Goal: Task Accomplishment & Management: Use online tool/utility

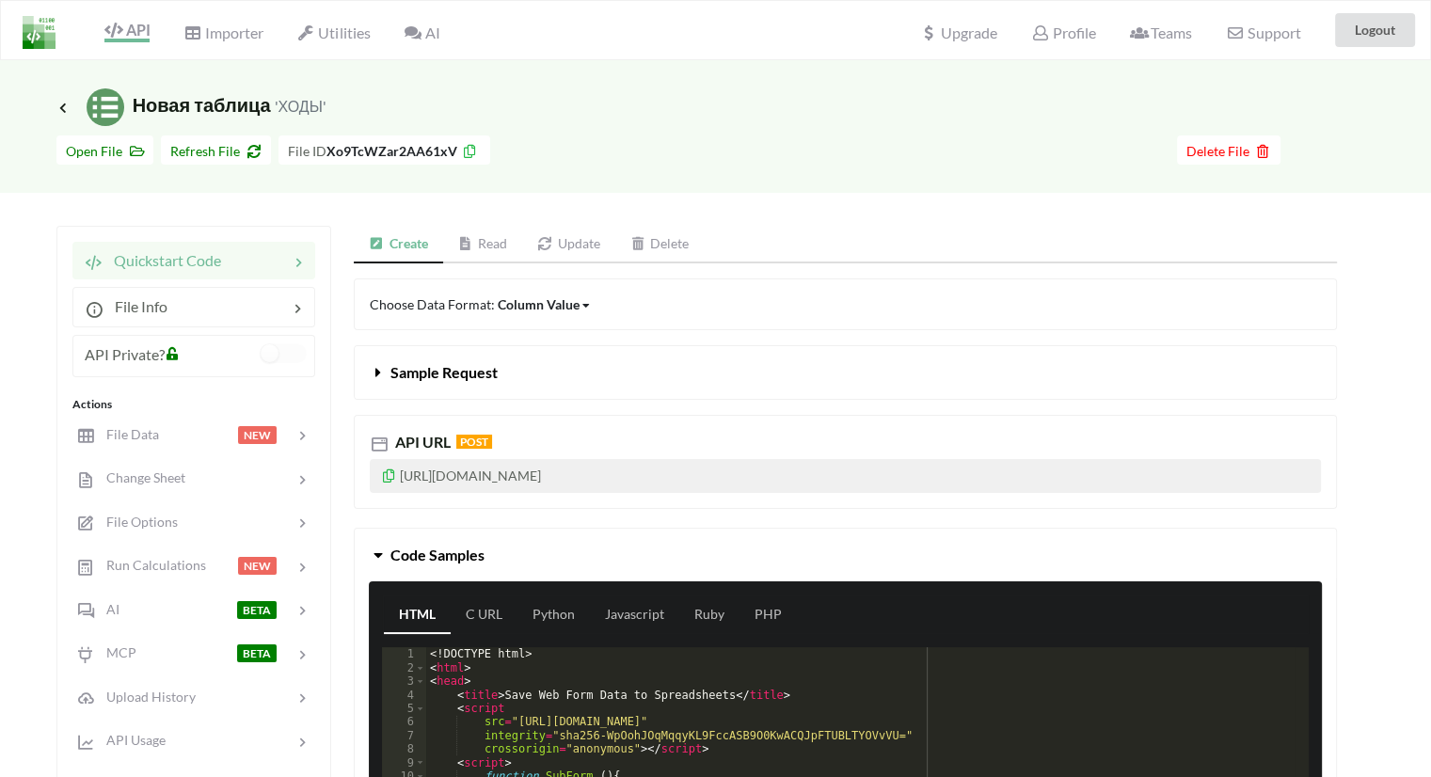
click at [802, 338] on div "Choose Data Format: Column Value Column Value Row Column Sample Request API URL…" at bounding box center [845, 557] width 983 height 558
click at [147, 362] on div "API Private?" at bounding box center [134, 358] width 99 height 31
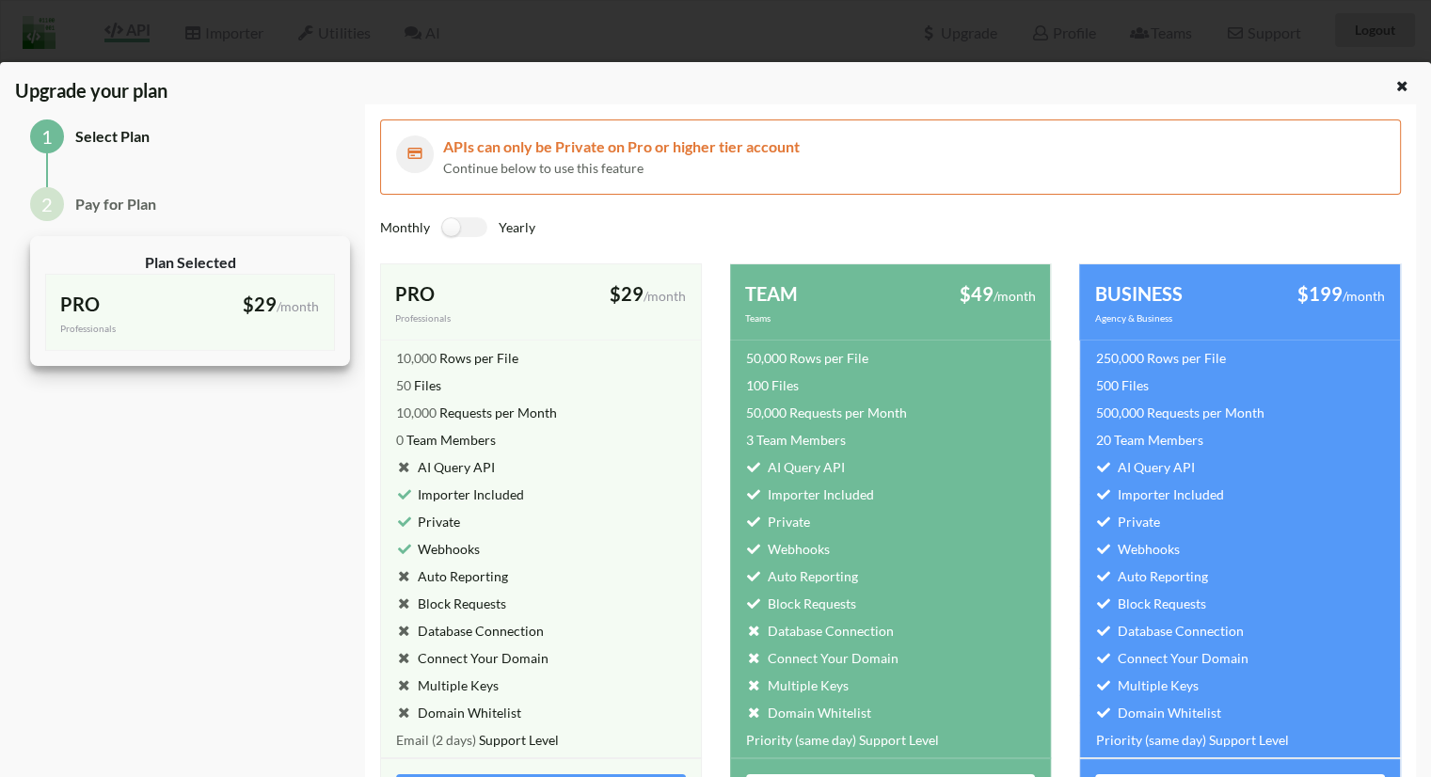
click at [172, 450] on div "1 Select Plan 2 Pay for Plan Plan Selected PRO Professionals $29 /month billed …" at bounding box center [190, 471] width 350 height 735
click at [176, 468] on div "1 Select Plan 2 Pay for Plan Plan Selected PRO Professionals $29 /month billed …" at bounding box center [190, 471] width 350 height 735
click at [1404, 91] on div at bounding box center [1404, 88] width 24 height 24
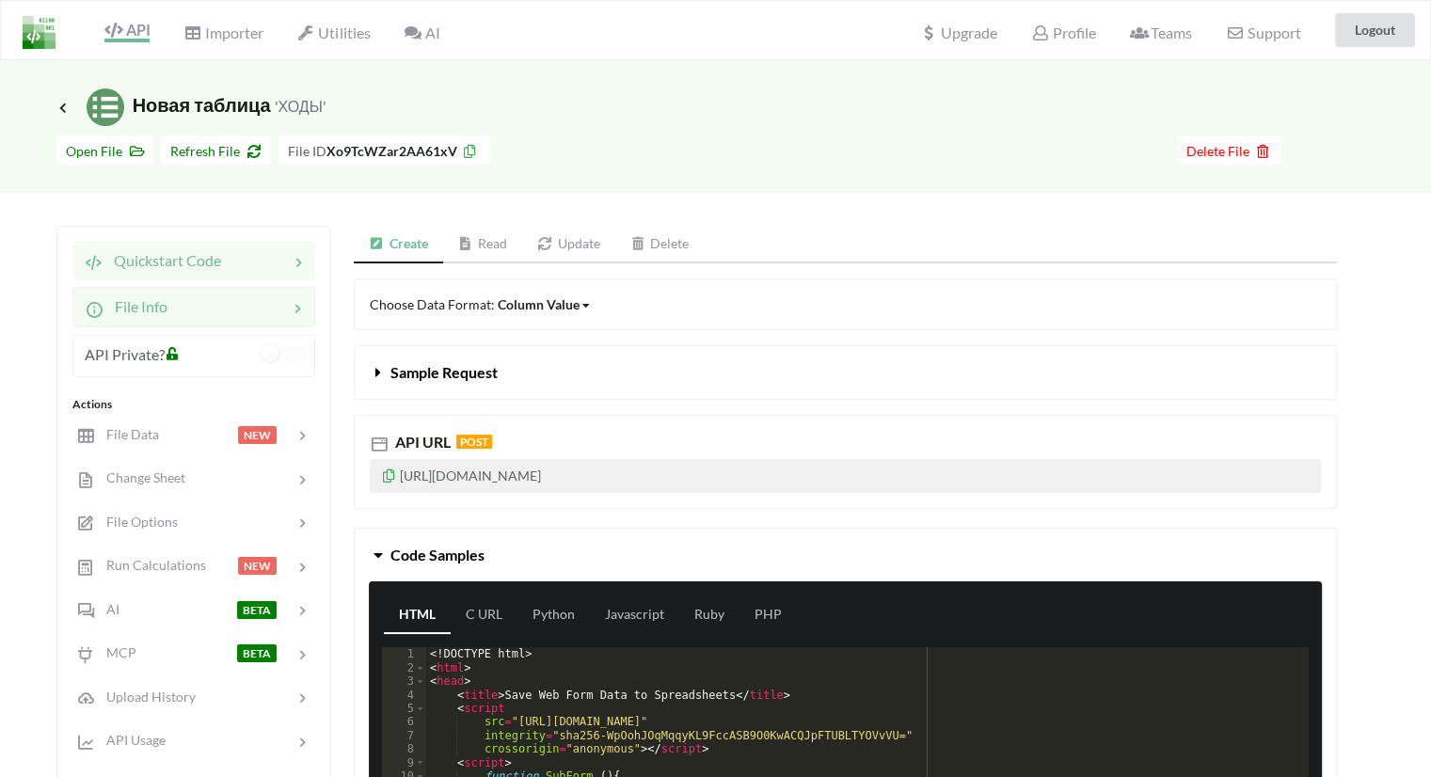
click at [152, 306] on span "File Info" at bounding box center [135, 306] width 64 height 18
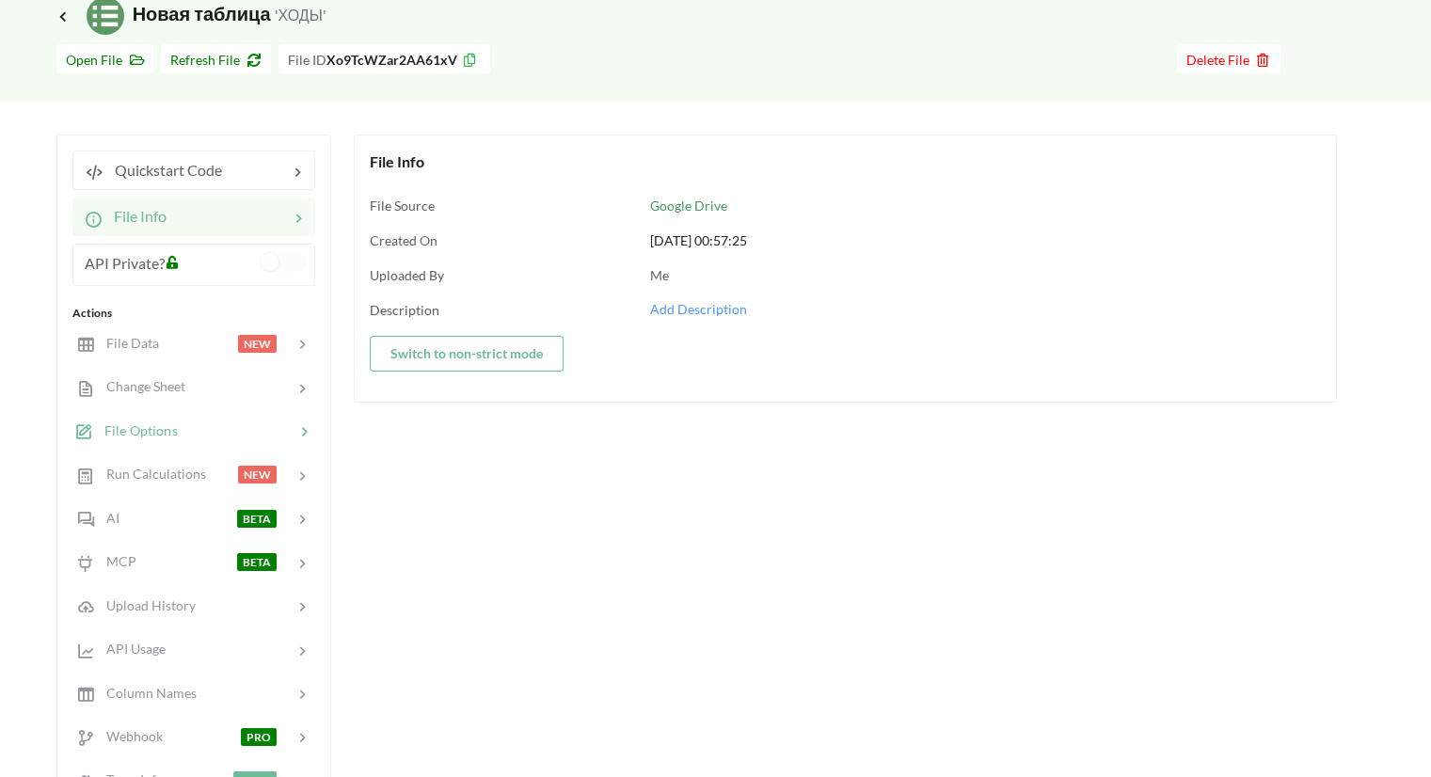
scroll to position [94, 0]
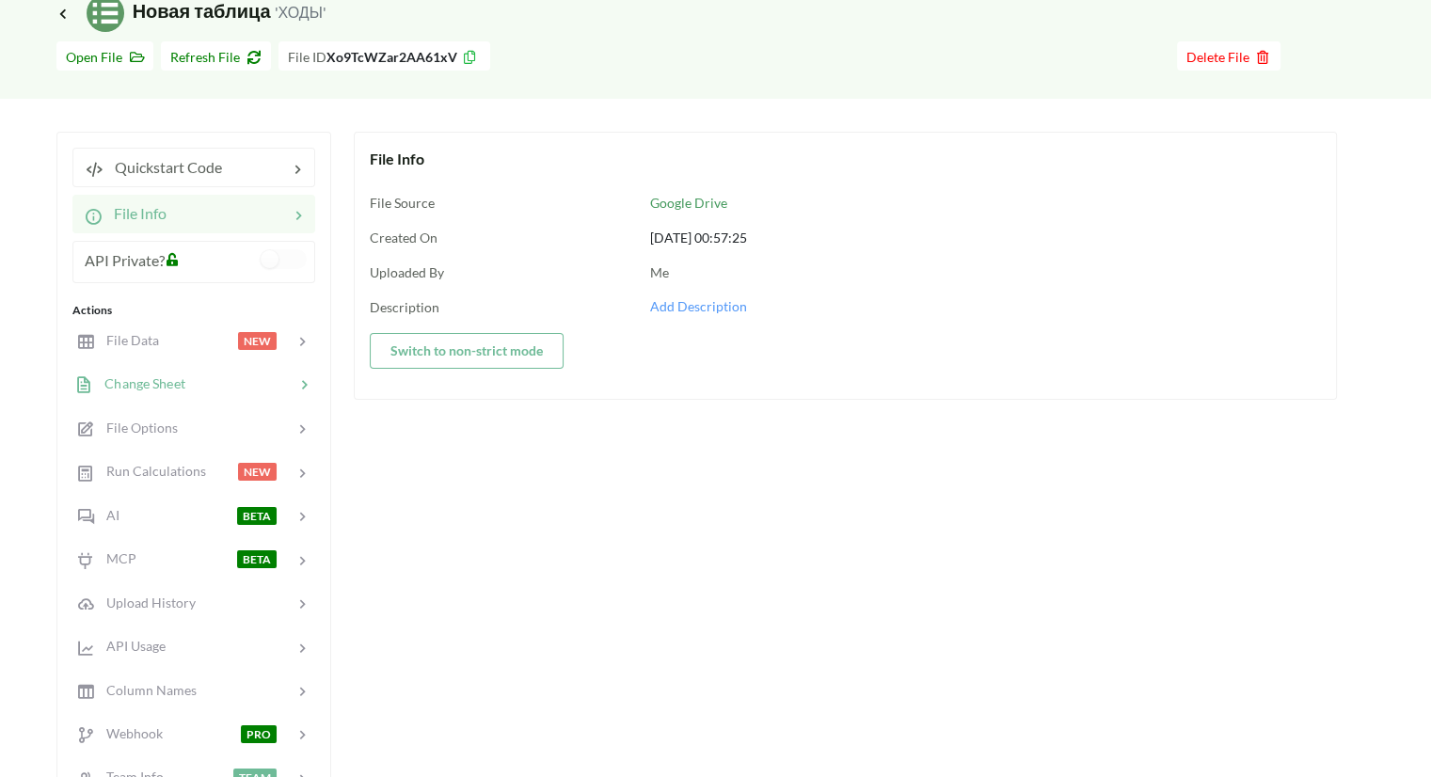
click at [185, 385] on div at bounding box center [239, 384] width 109 height 22
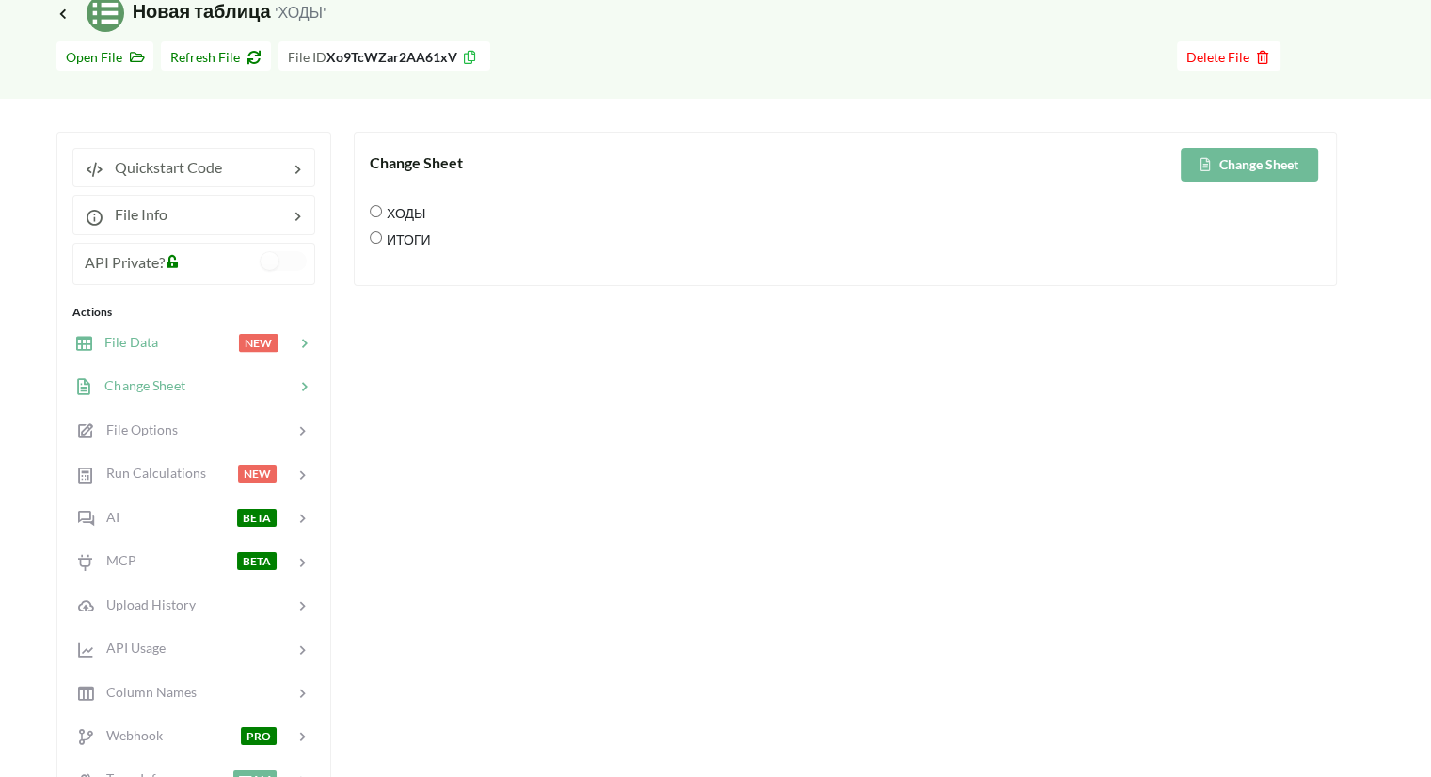
click at [176, 348] on div at bounding box center [198, 343] width 80 height 22
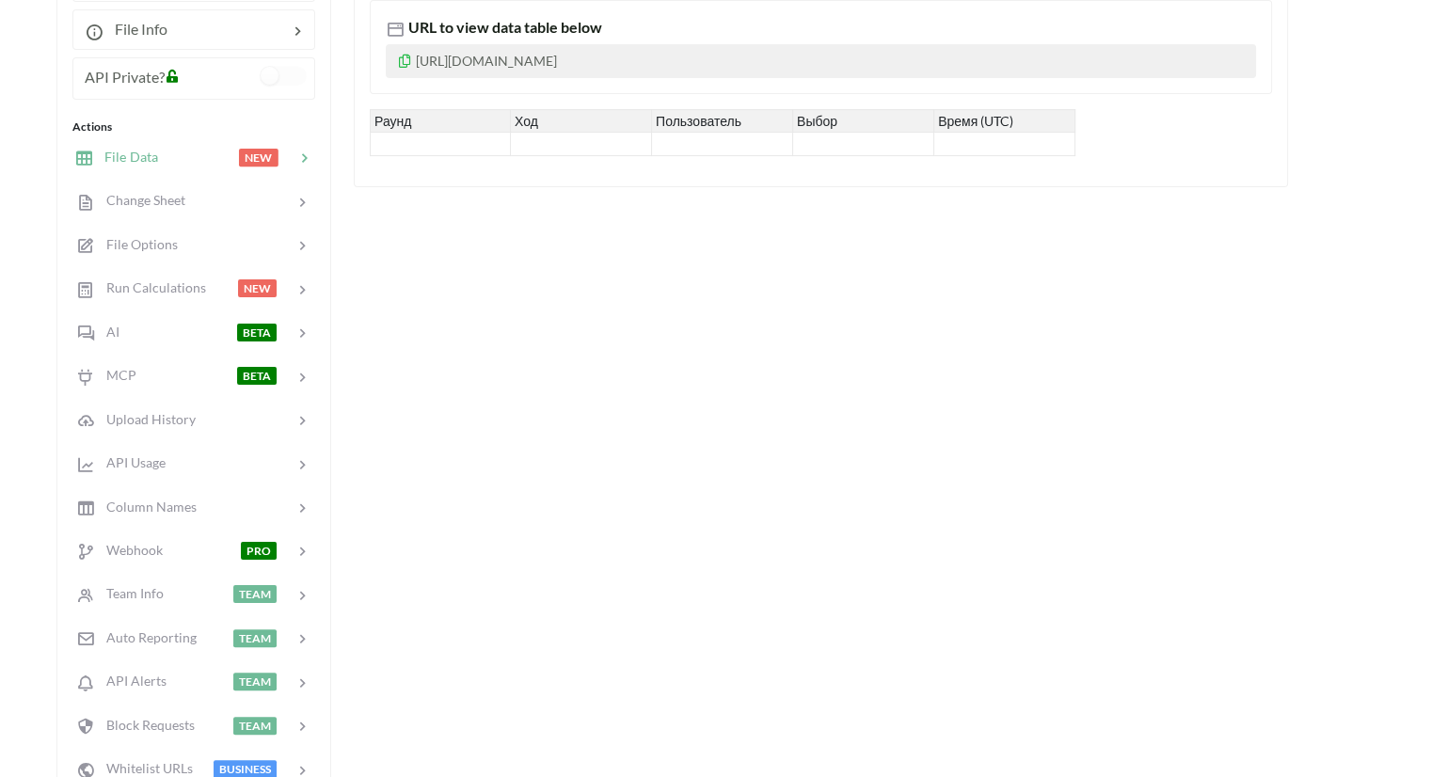
scroll to position [282, 0]
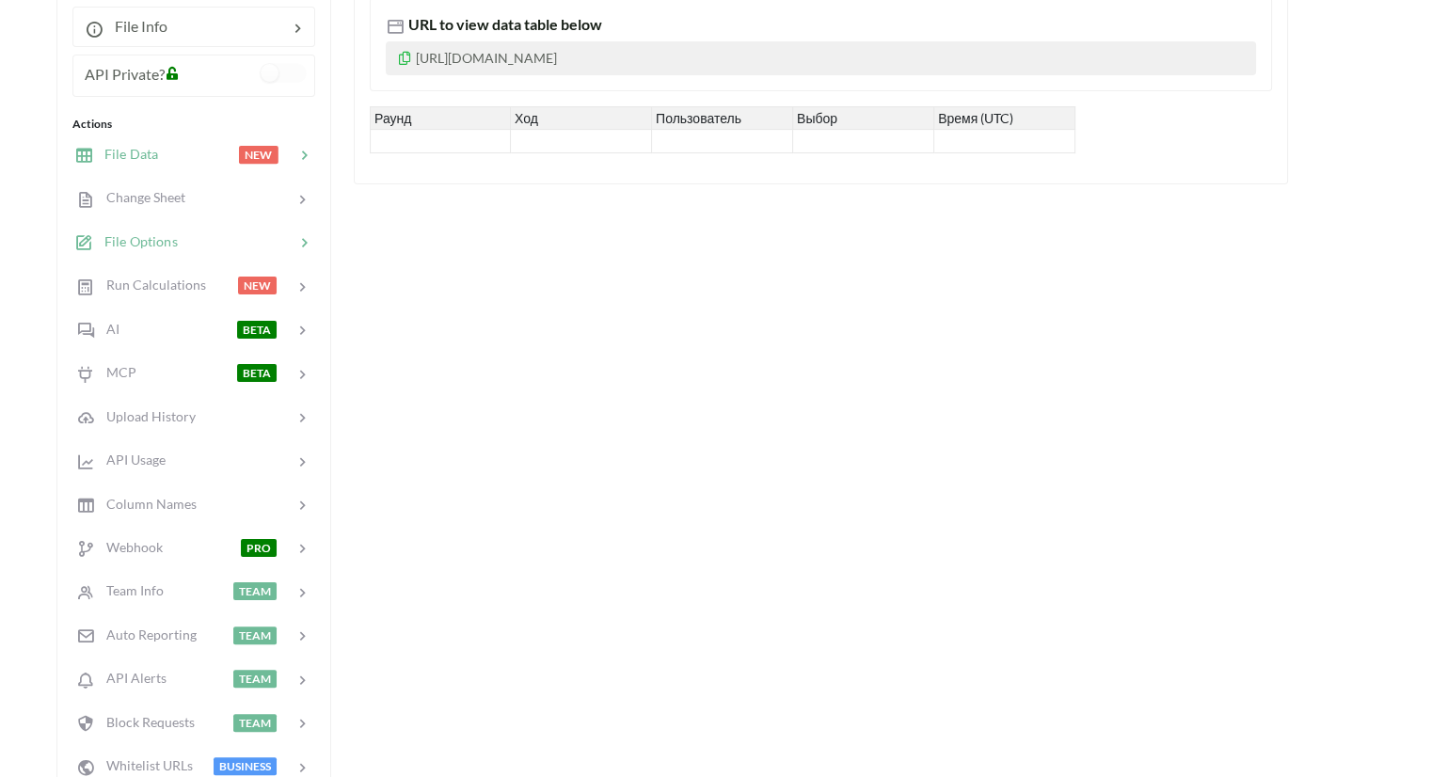
click at [151, 246] on span "File Options" at bounding box center [135, 241] width 85 height 16
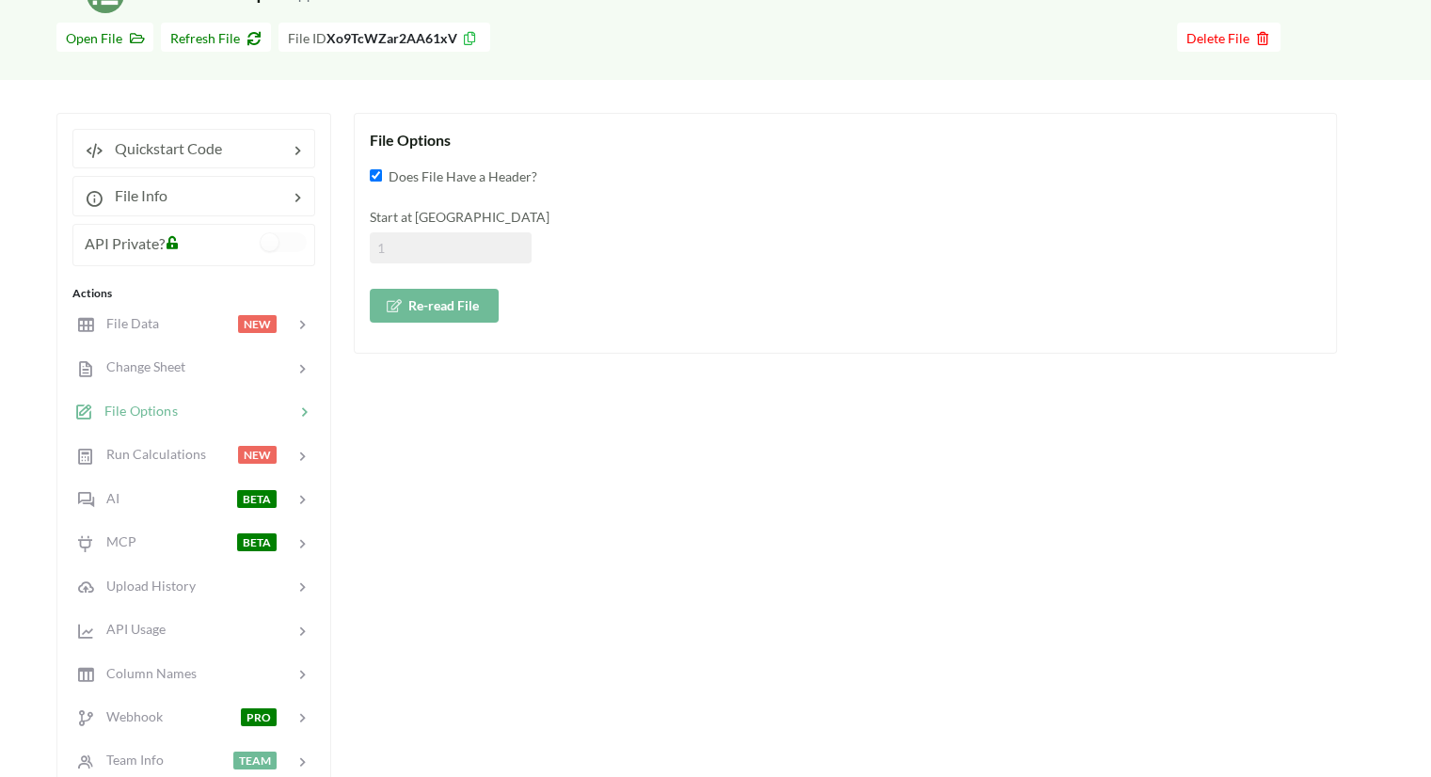
scroll to position [94, 0]
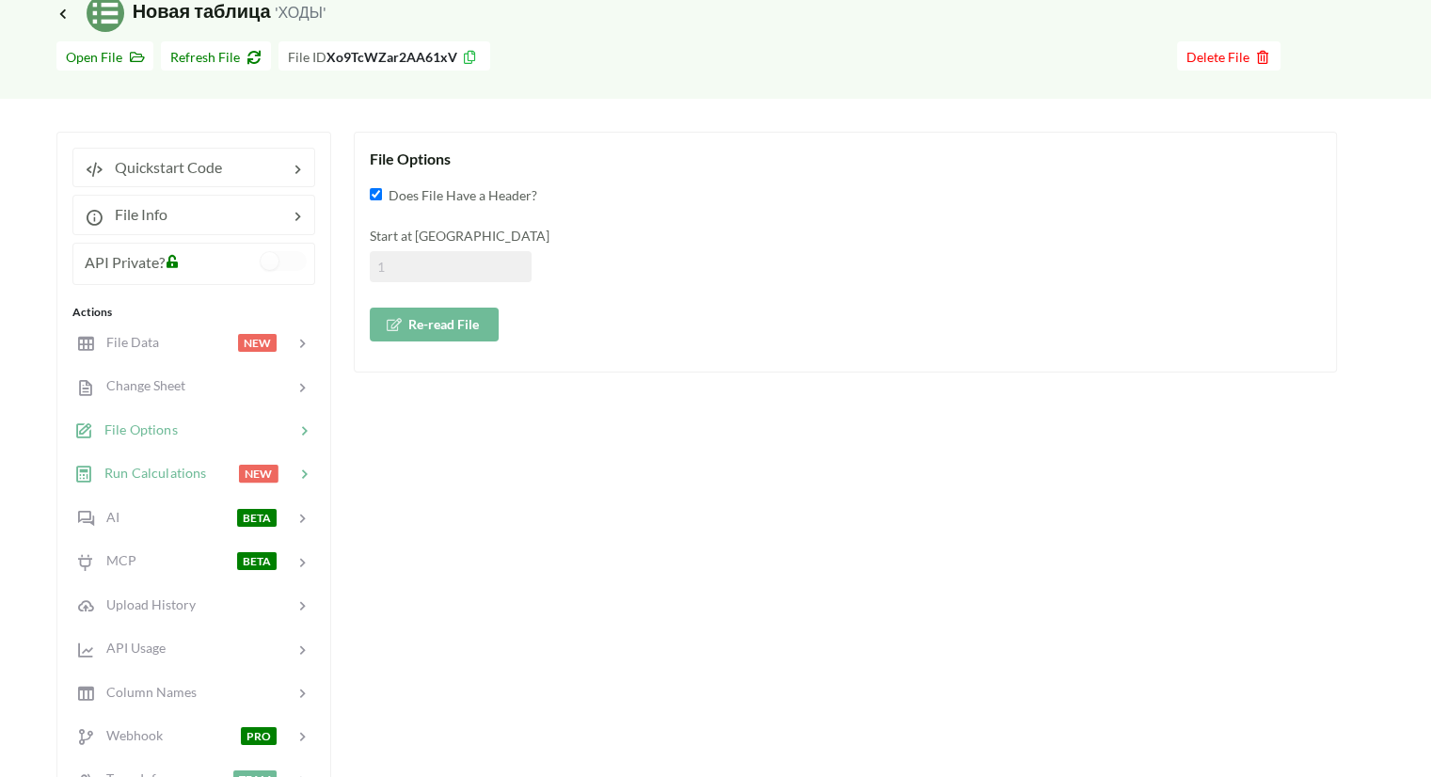
click at [151, 454] on div "Run Calculations NEW" at bounding box center [193, 474] width 247 height 44
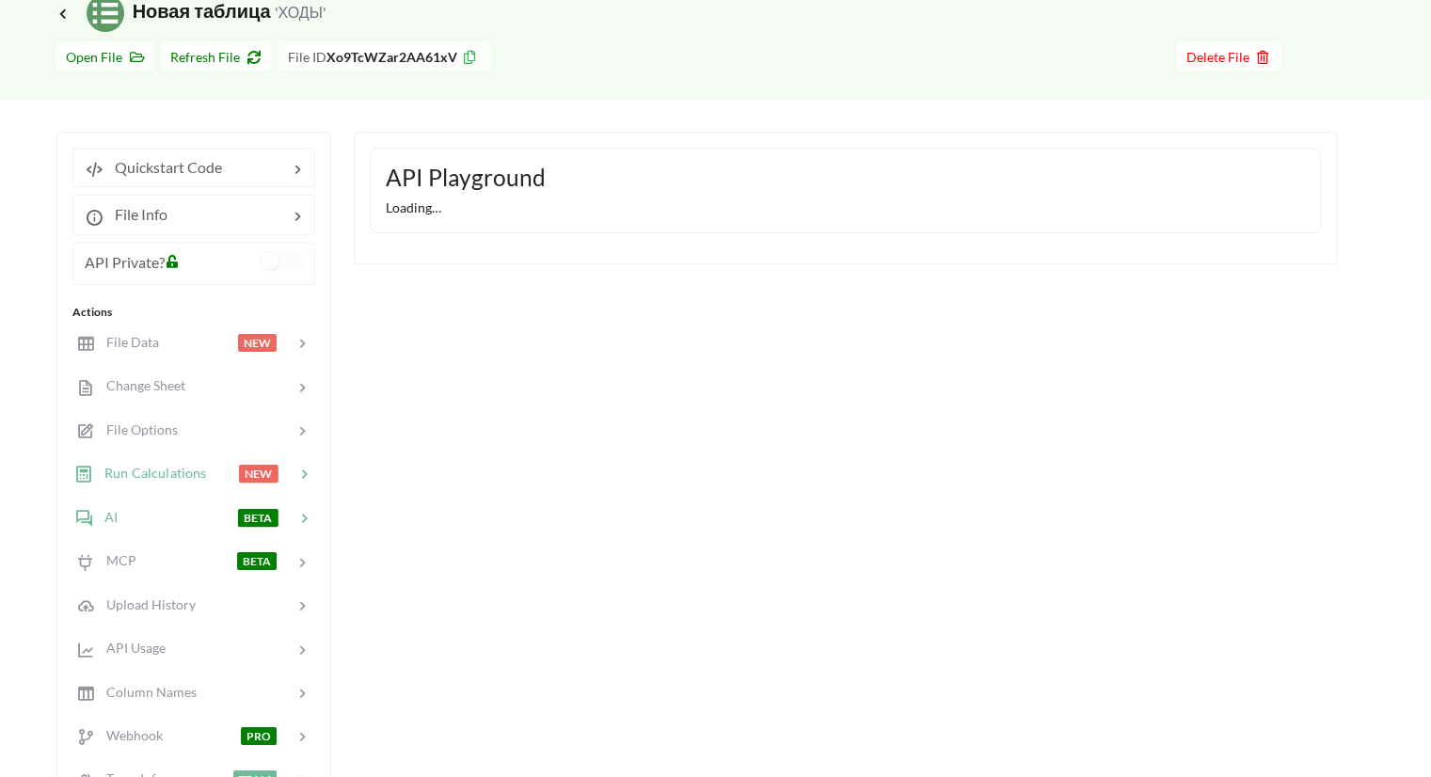
click at [139, 506] on div at bounding box center [177, 517] width 119 height 22
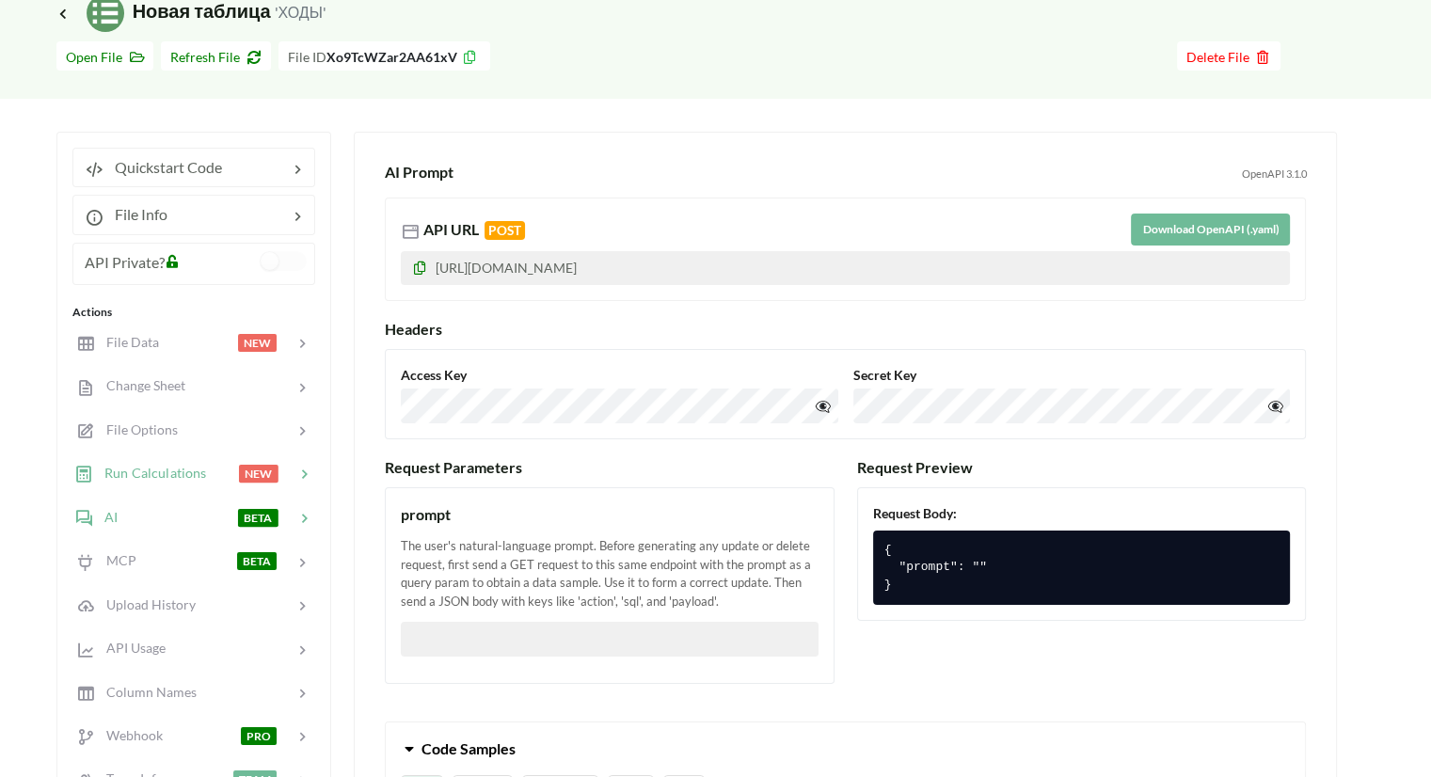
click at [157, 463] on div "Run Calculations" at bounding box center [140, 474] width 133 height 22
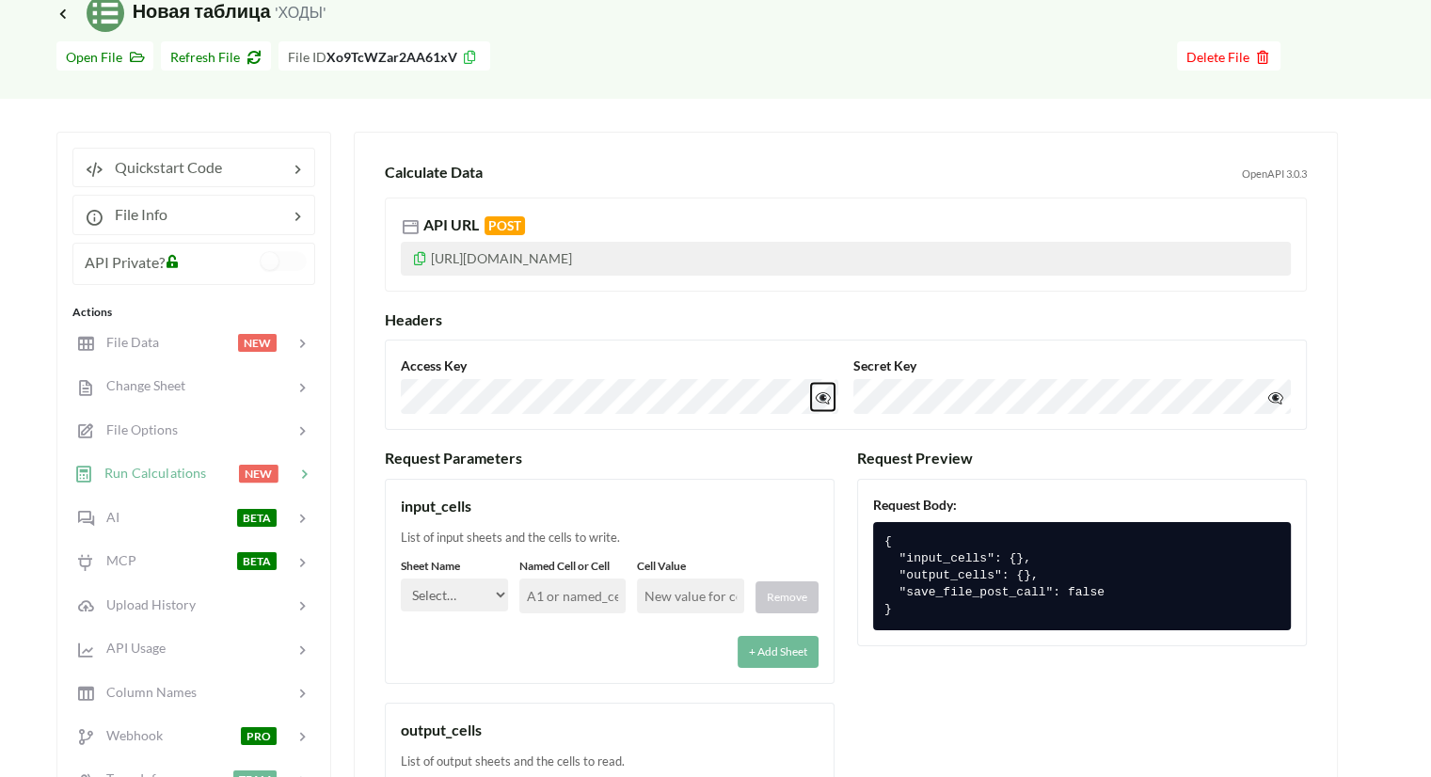
click at [824, 399] on button "👁️‍🗨️" at bounding box center [823, 396] width 24 height 27
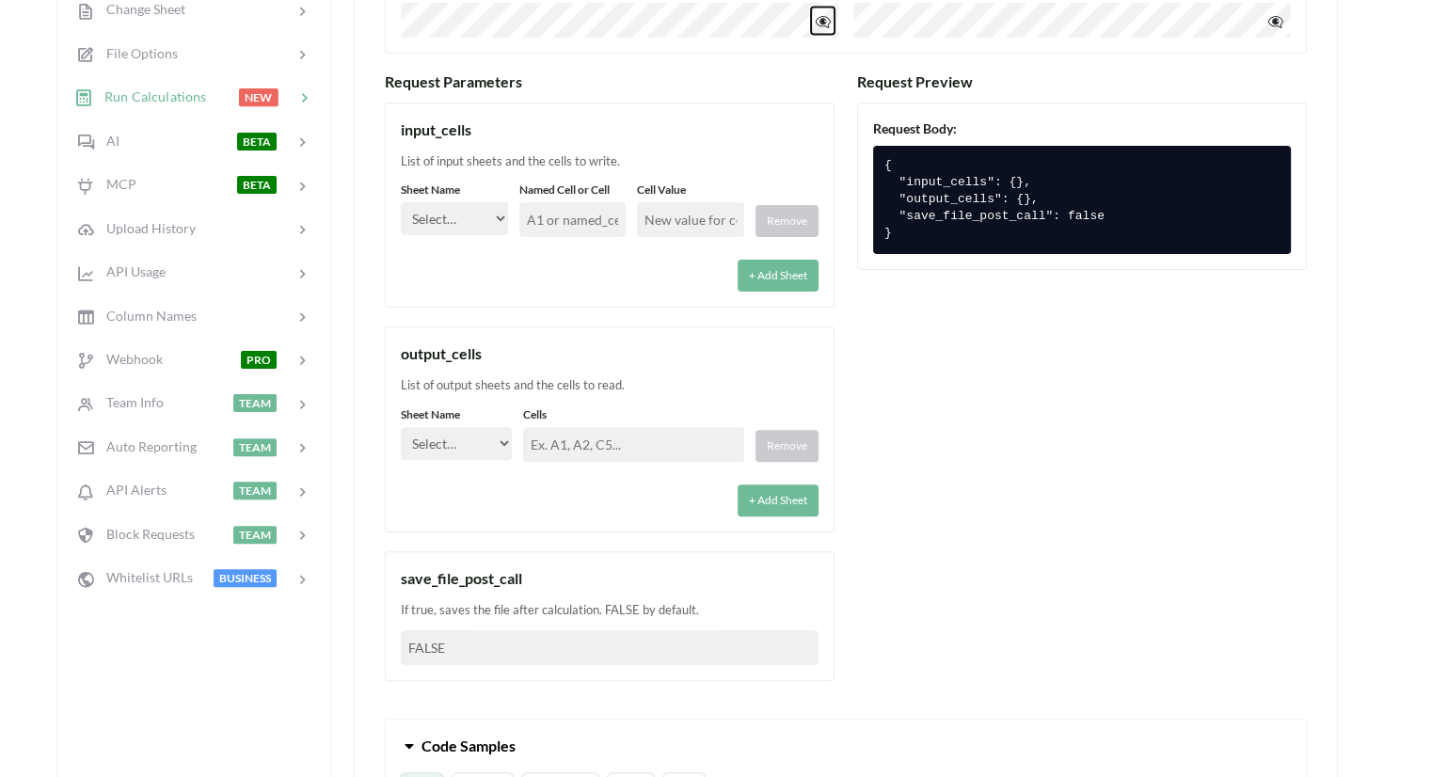
scroll to position [470, 0]
click at [116, 263] on span "API Usage" at bounding box center [128, 271] width 71 height 16
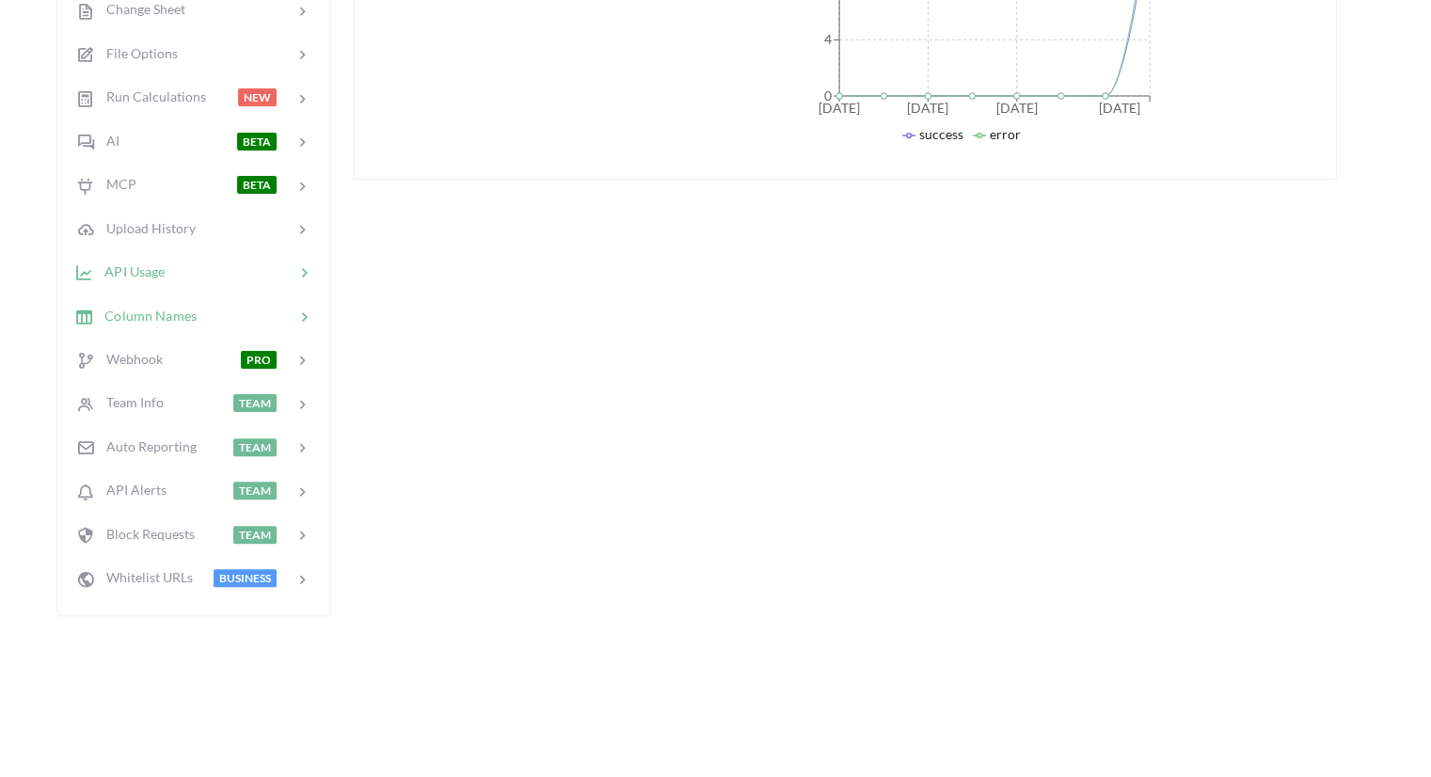
click at [198, 305] on div at bounding box center [246, 316] width 98 height 22
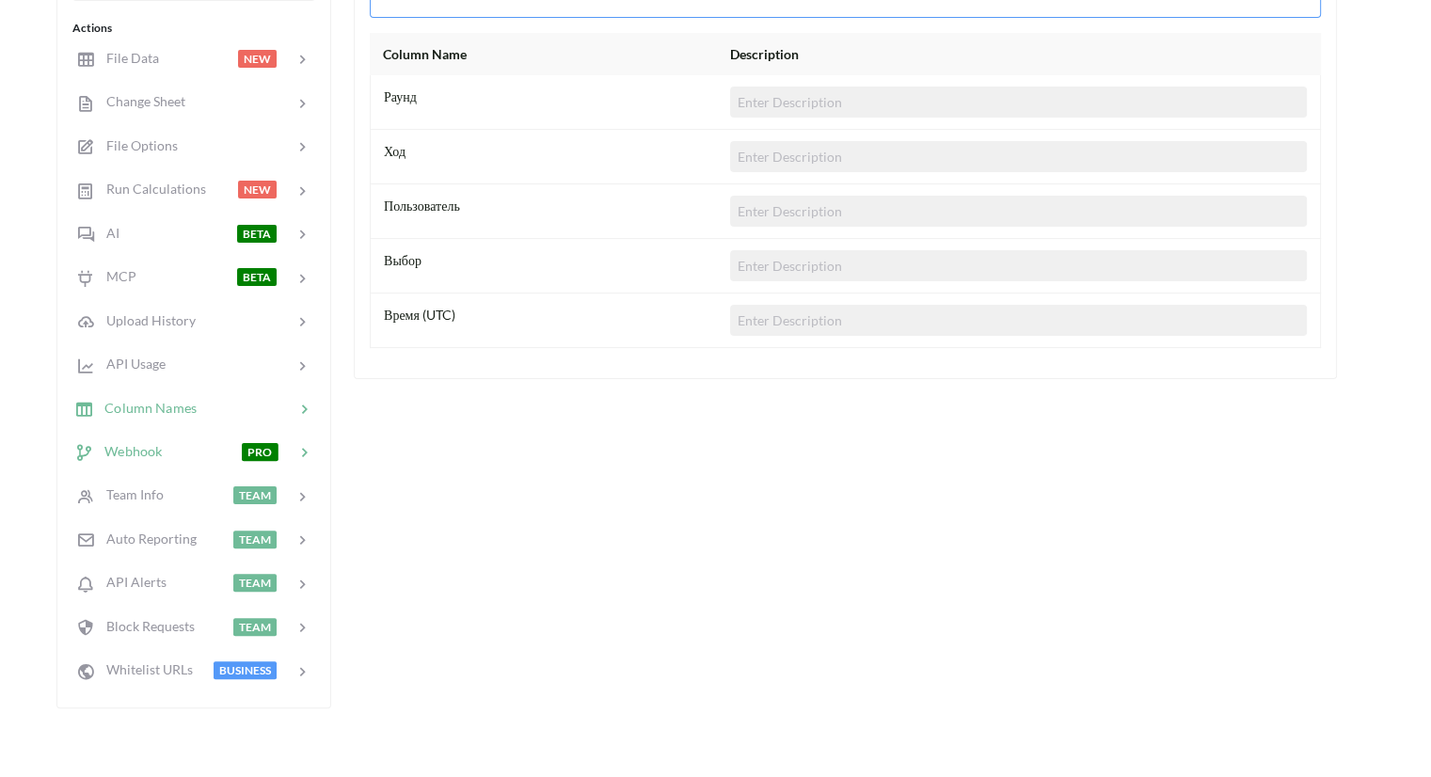
scroll to position [376, 0]
click at [137, 460] on div "Webhook PRO" at bounding box center [193, 454] width 247 height 44
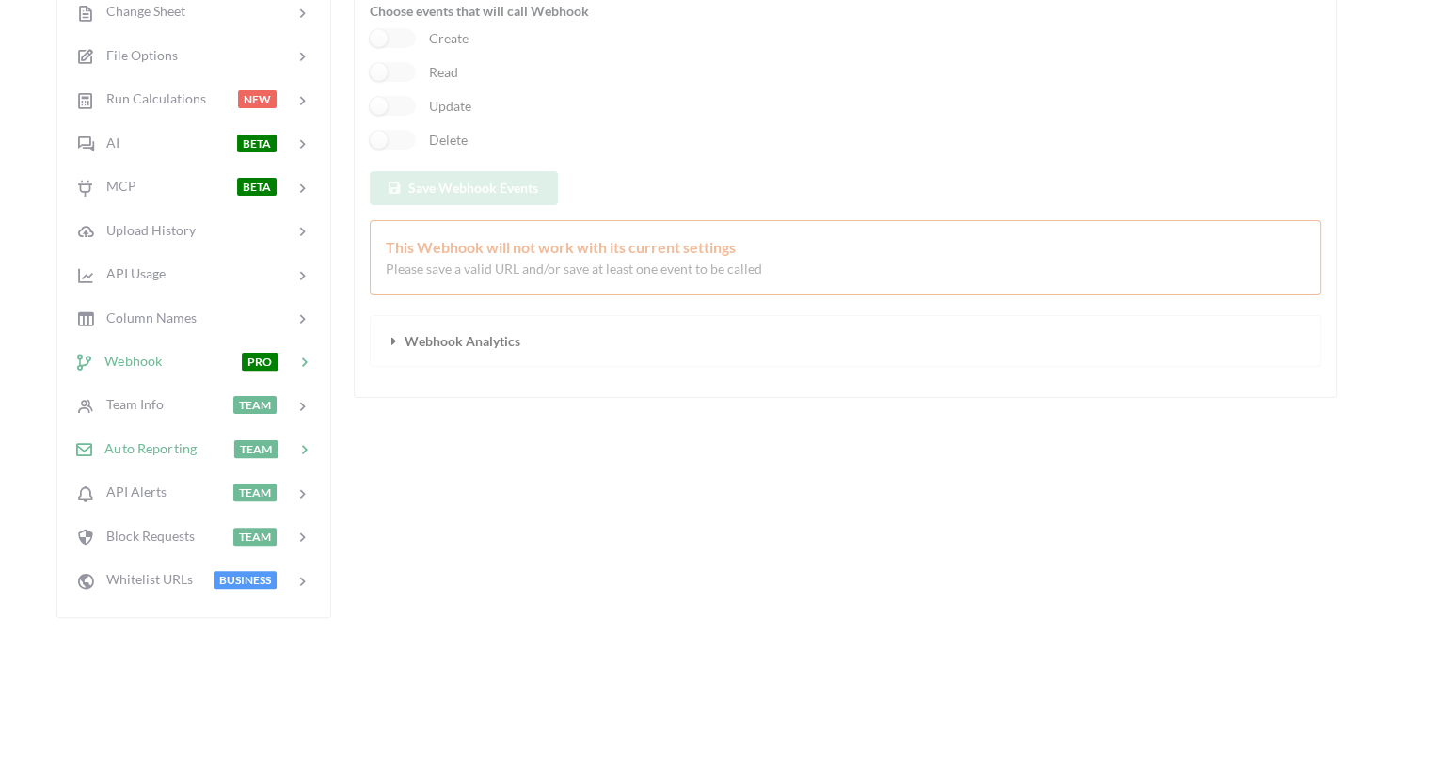
scroll to position [470, 0]
click at [147, 569] on span "Whitelist URLs" at bounding box center [143, 577] width 100 height 16
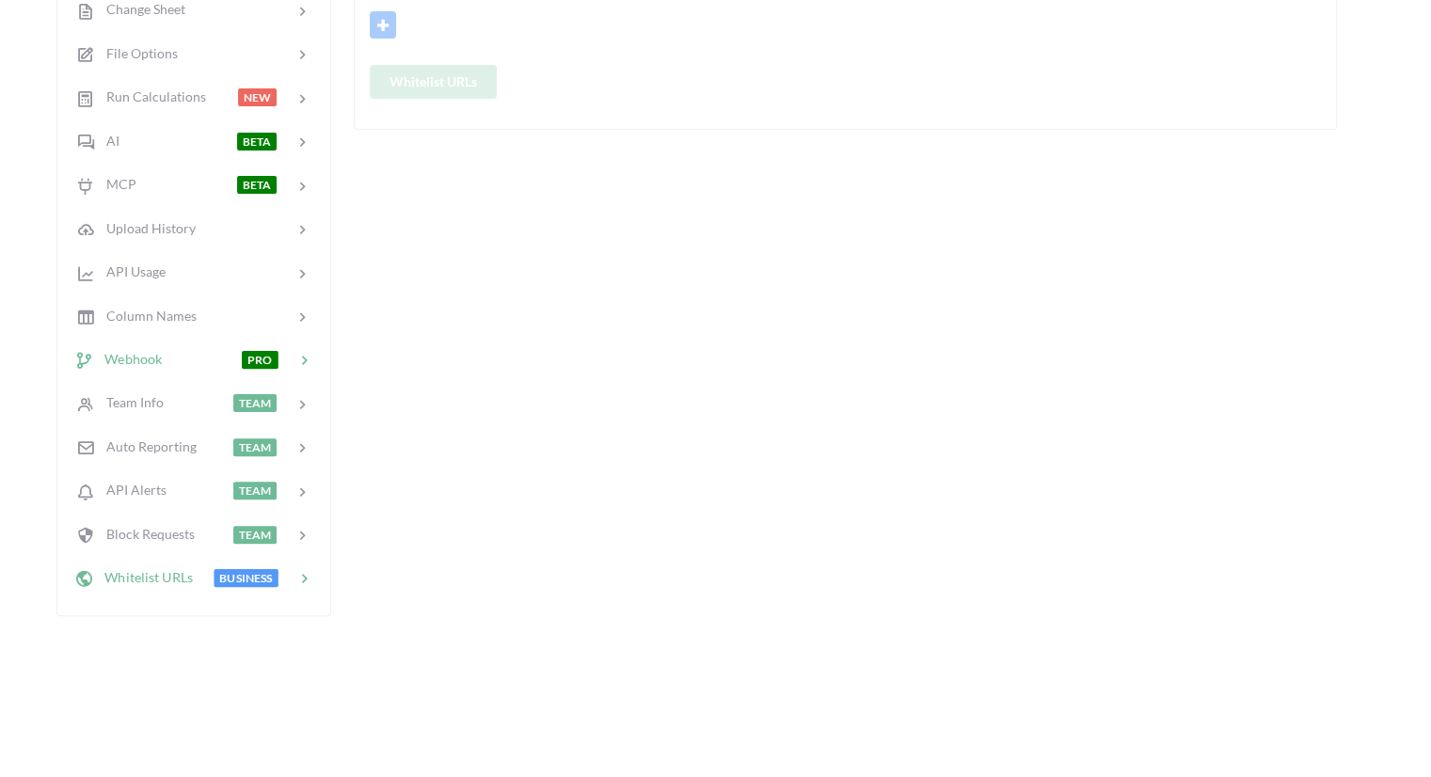
scroll to position [0, 0]
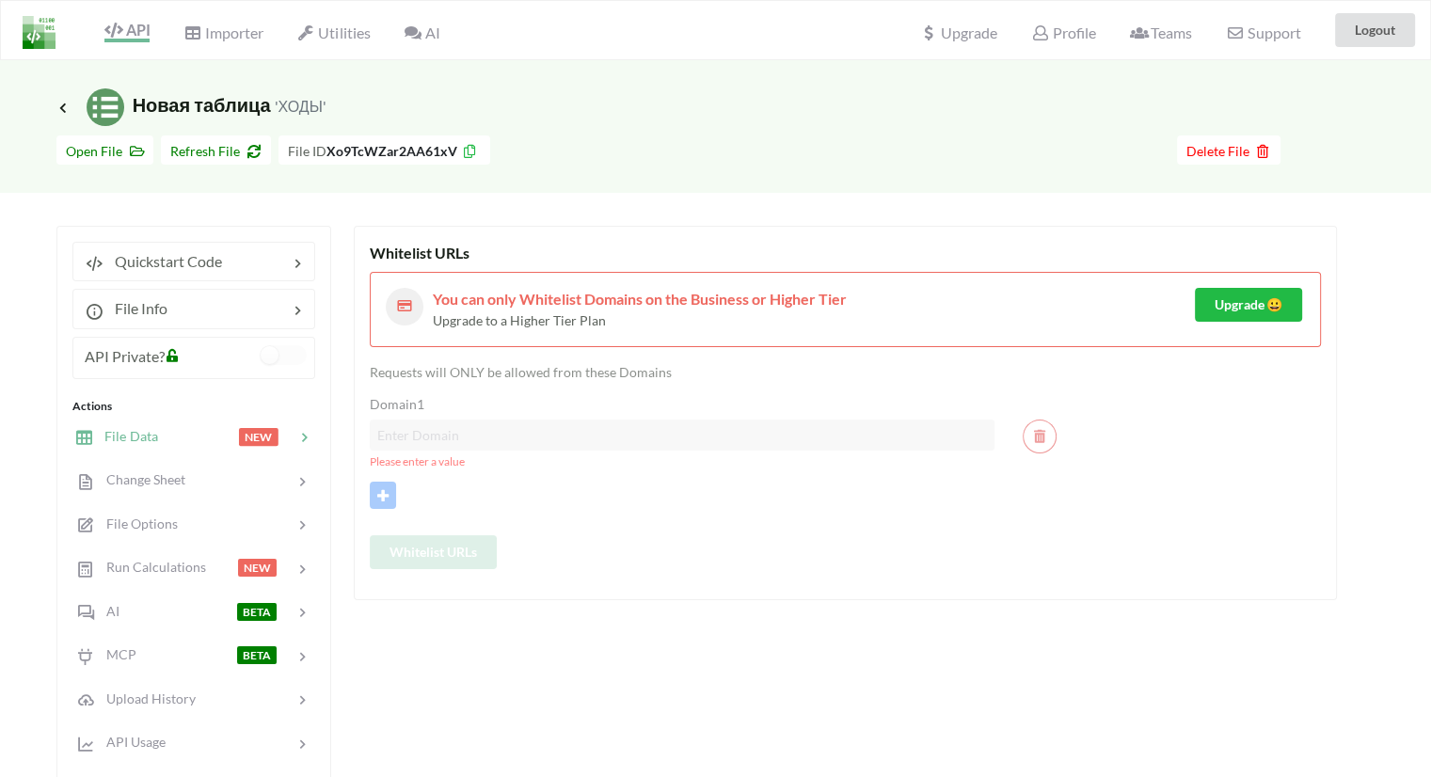
click at [185, 430] on div at bounding box center [198, 437] width 80 height 22
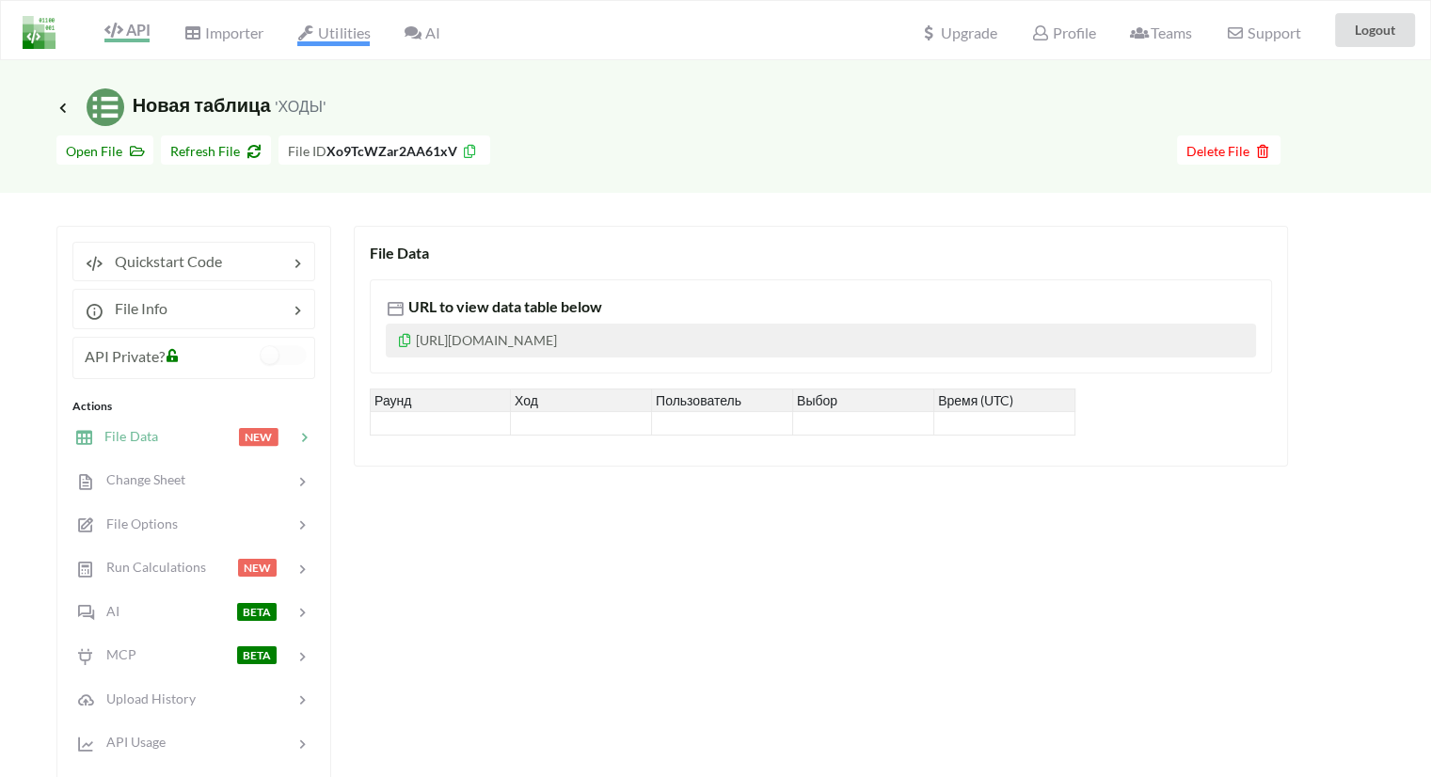
click at [354, 32] on span "Utilities" at bounding box center [333, 35] width 72 height 23
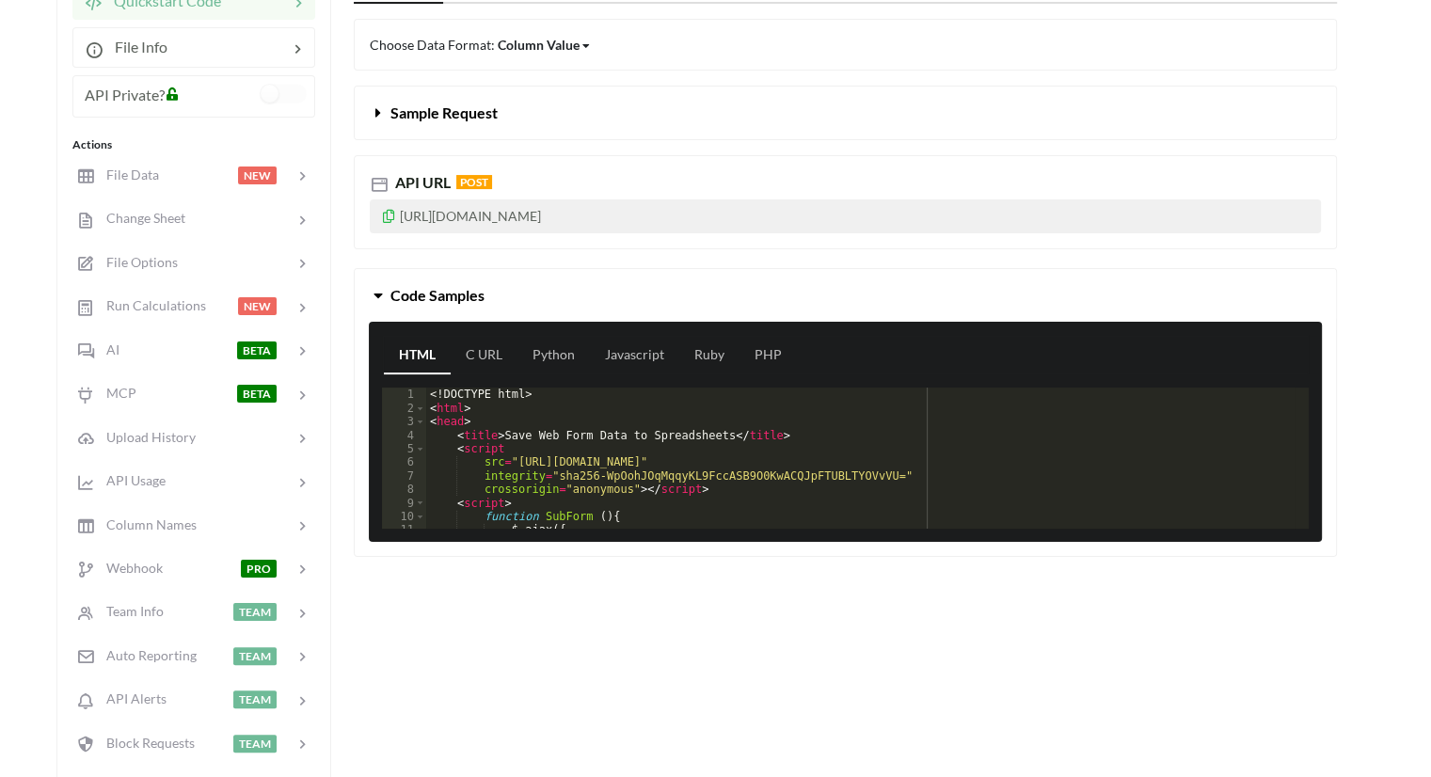
scroll to position [94, 0]
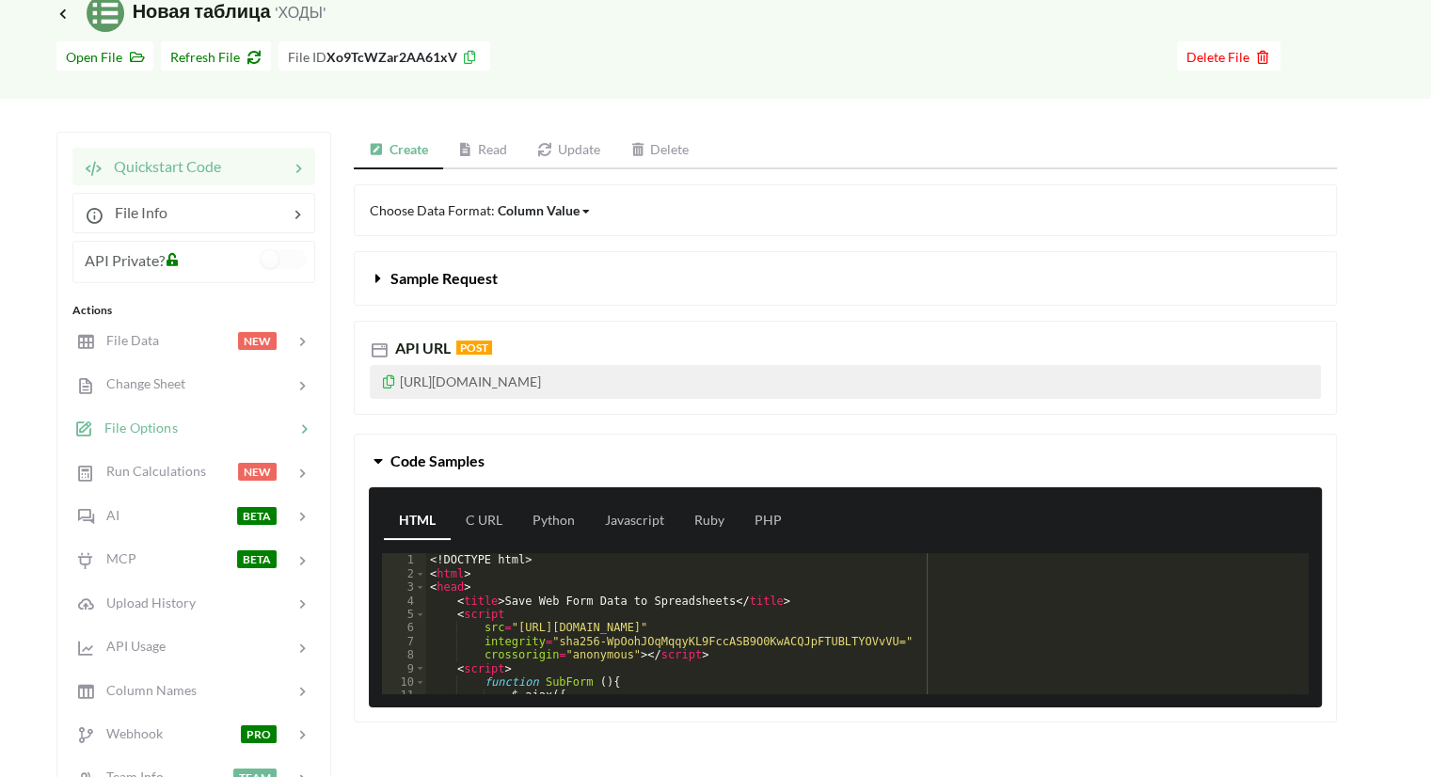
click at [151, 438] on div "File Options" at bounding box center [193, 427] width 247 height 44
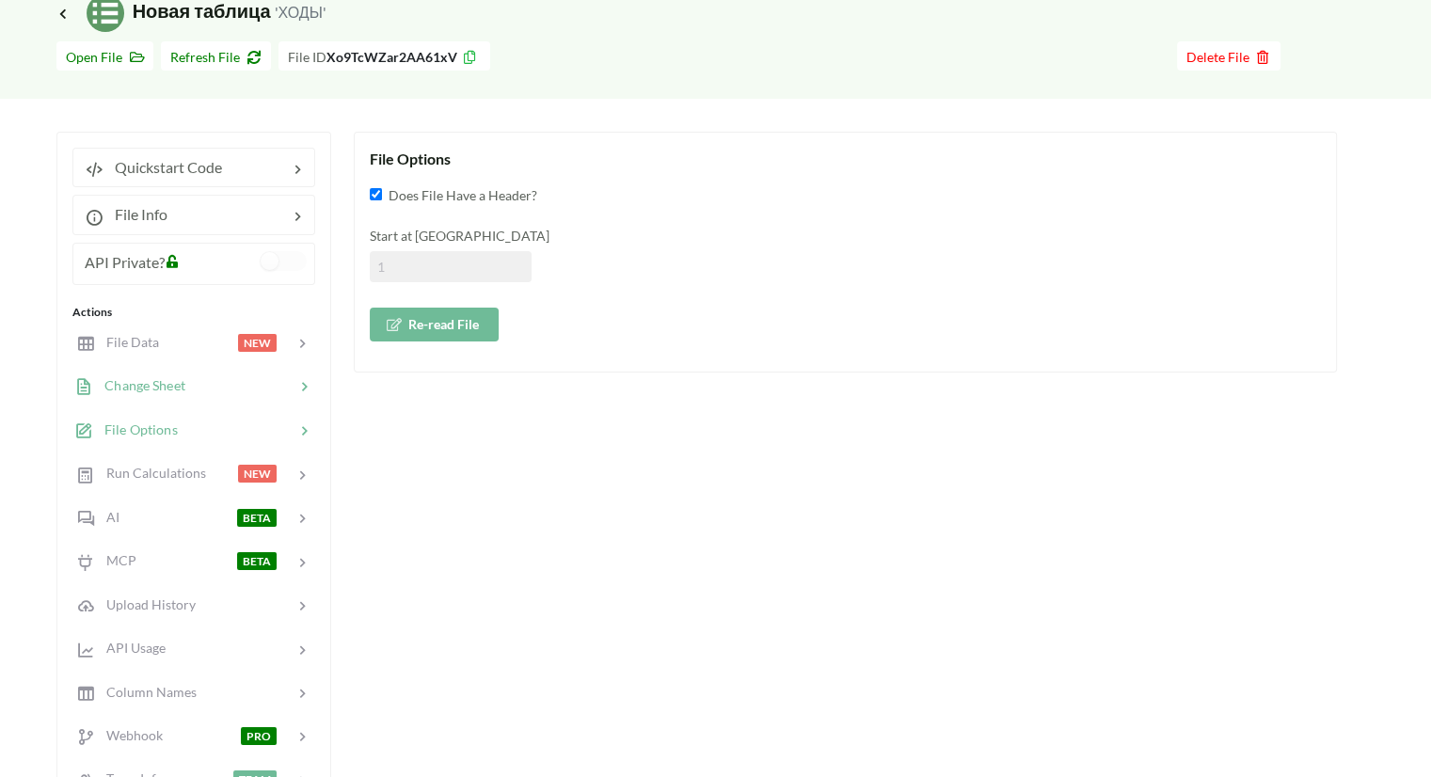
click at [124, 385] on span "Change Sheet" at bounding box center [139, 385] width 92 height 16
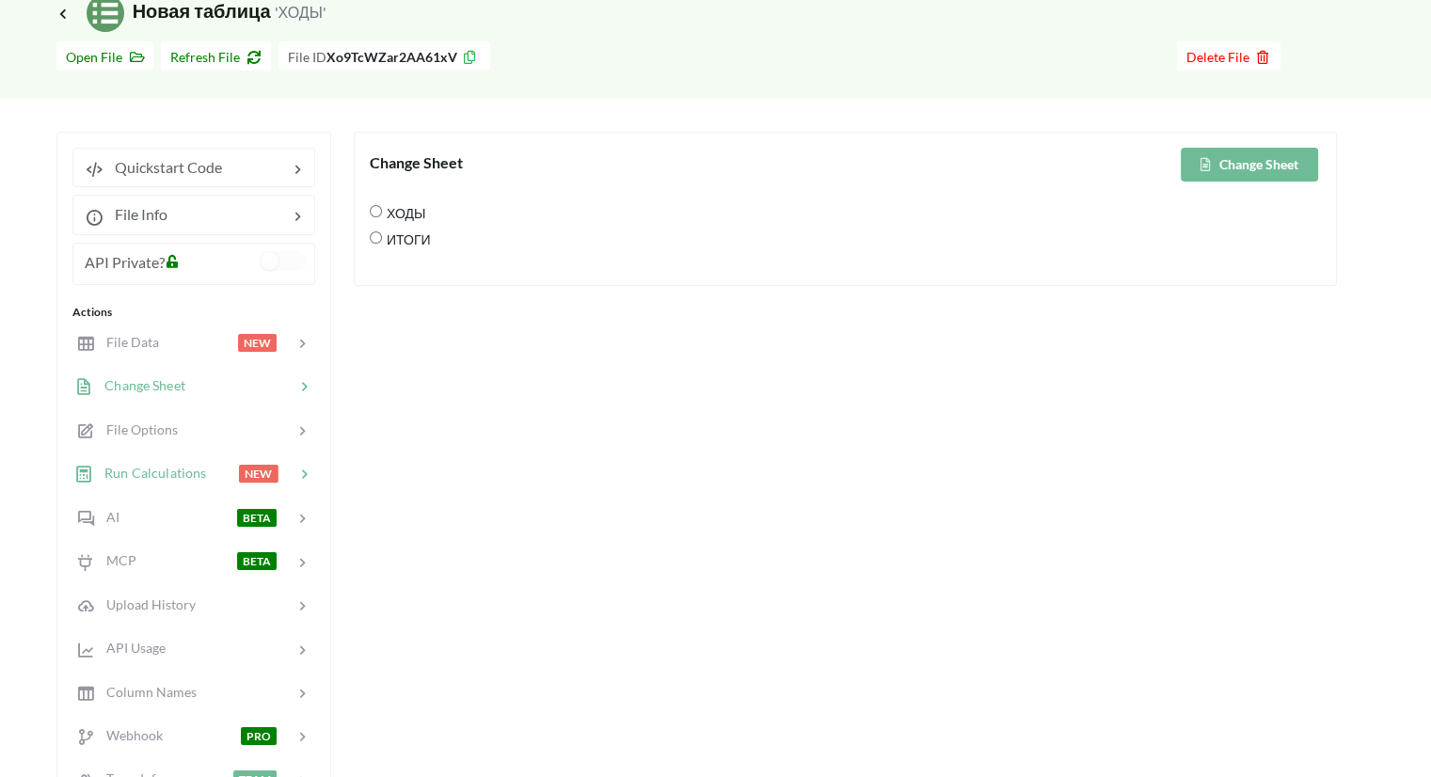
click at [146, 471] on span "Run Calculations" at bounding box center [149, 473] width 113 height 16
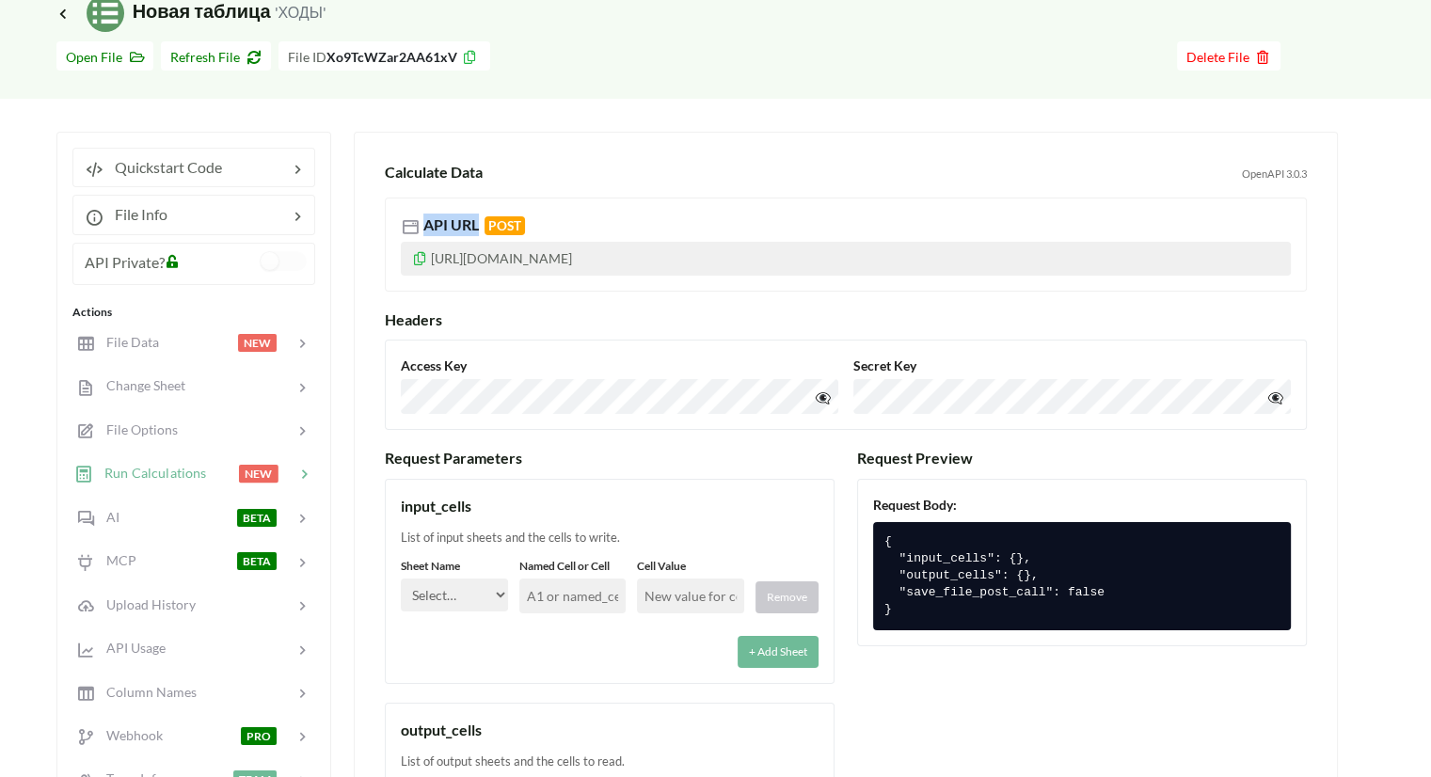
drag, startPoint x: 425, startPoint y: 224, endPoint x: 477, endPoint y: 221, distance: 51.8
click at [477, 221] on span "API URL POST" at bounding box center [474, 224] width 102 height 18
copy span "API URL"
drag, startPoint x: 284, startPoint y: 54, endPoint x: 453, endPoint y: 54, distance: 169.3
click at [453, 54] on div "File ID Xo9TcWZar2AA61xV" at bounding box center [384, 55] width 212 height 29
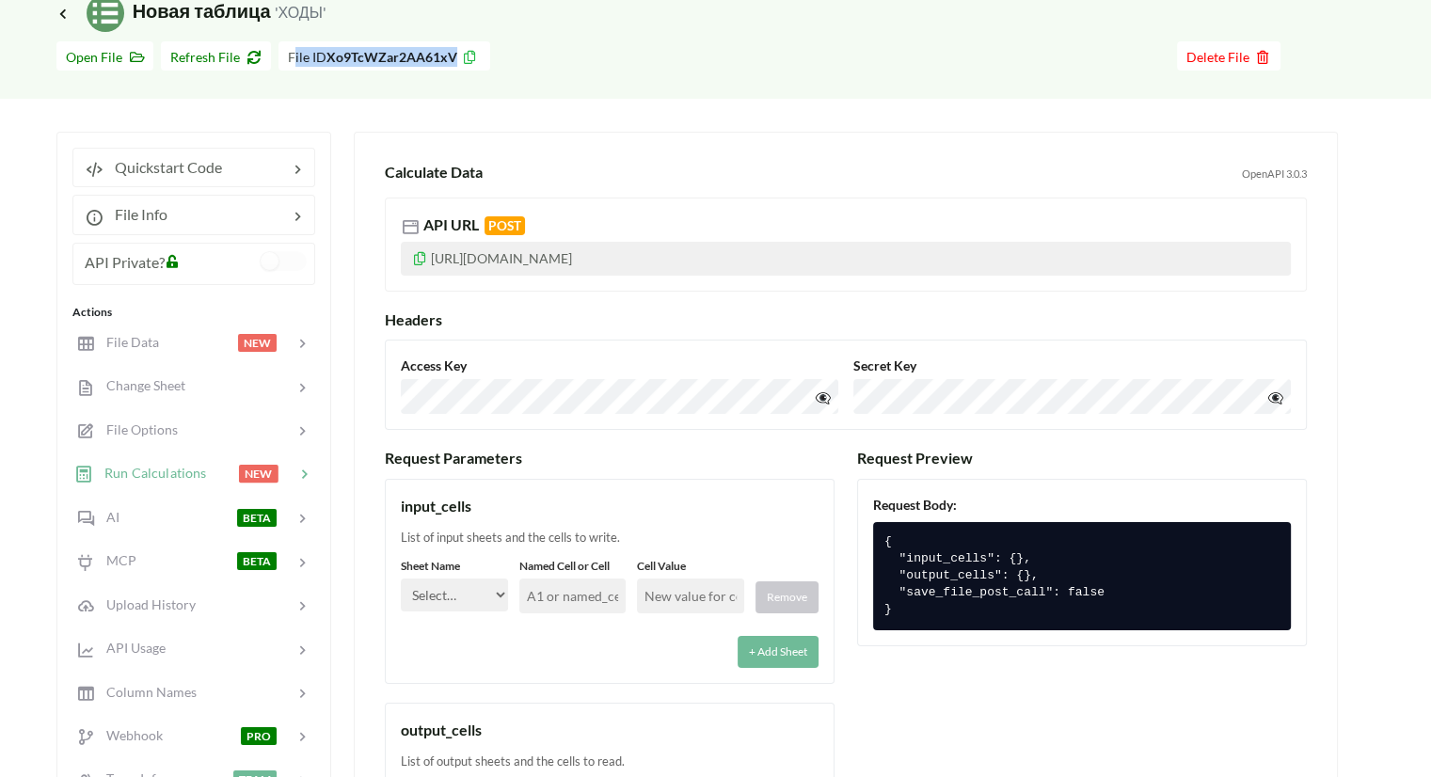
copy span "File ID Xo9TcWZar2AA61xV"
drag, startPoint x: 428, startPoint y: 221, endPoint x: 474, endPoint y: 229, distance: 46.7
click at [470, 228] on span "API URL POST" at bounding box center [474, 224] width 102 height 18
copy span "API UR"
click at [483, 227] on span "API URL POST" at bounding box center [474, 224] width 102 height 18
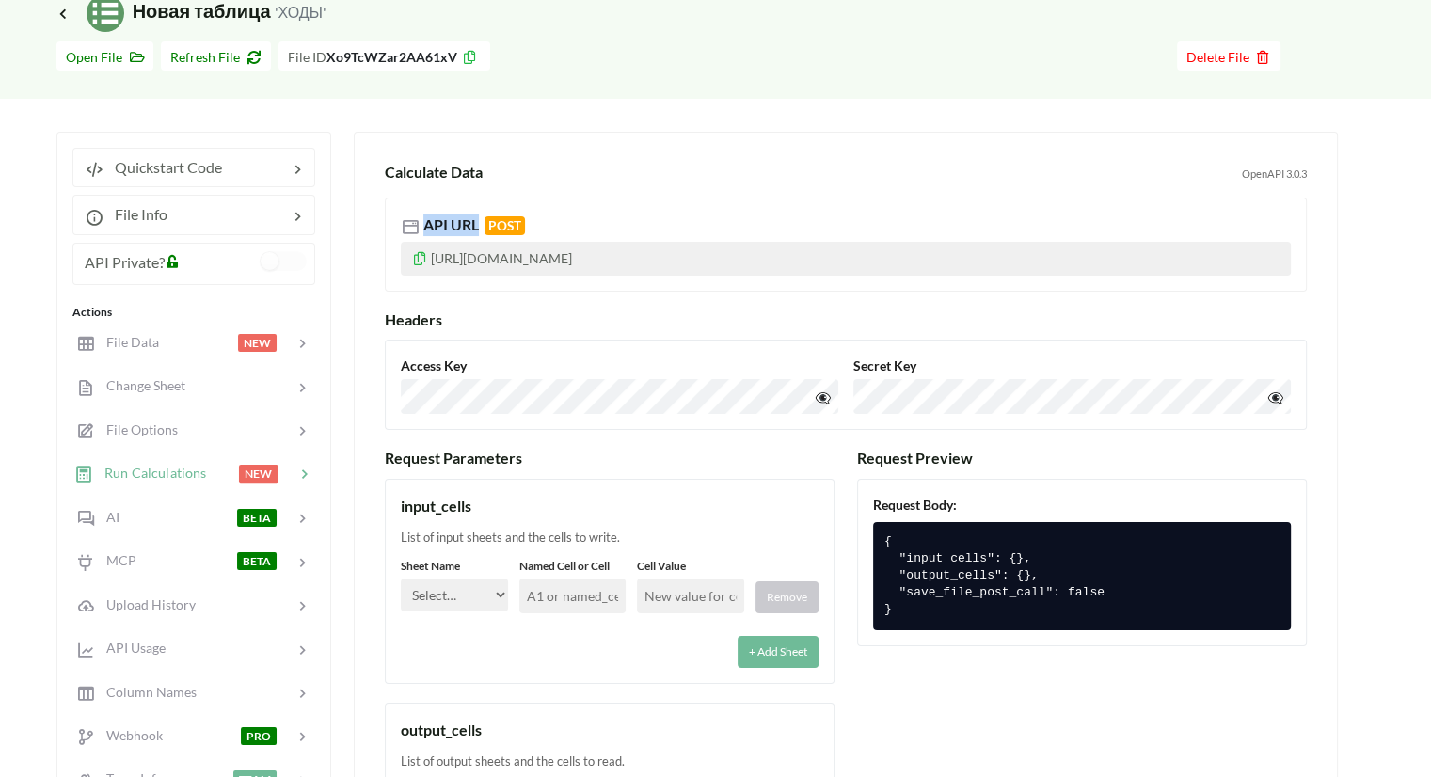
copy span "API URL"
click at [900, 249] on p "[URL][DOMAIN_NAME]" at bounding box center [846, 259] width 890 height 34
click at [873, 257] on p "[URL][DOMAIN_NAME]" at bounding box center [846, 259] width 890 height 34
click at [836, 257] on p "[URL][DOMAIN_NAME]" at bounding box center [846, 259] width 890 height 34
drag, startPoint x: 813, startPoint y: 257, endPoint x: 388, endPoint y: 257, distance: 425.2
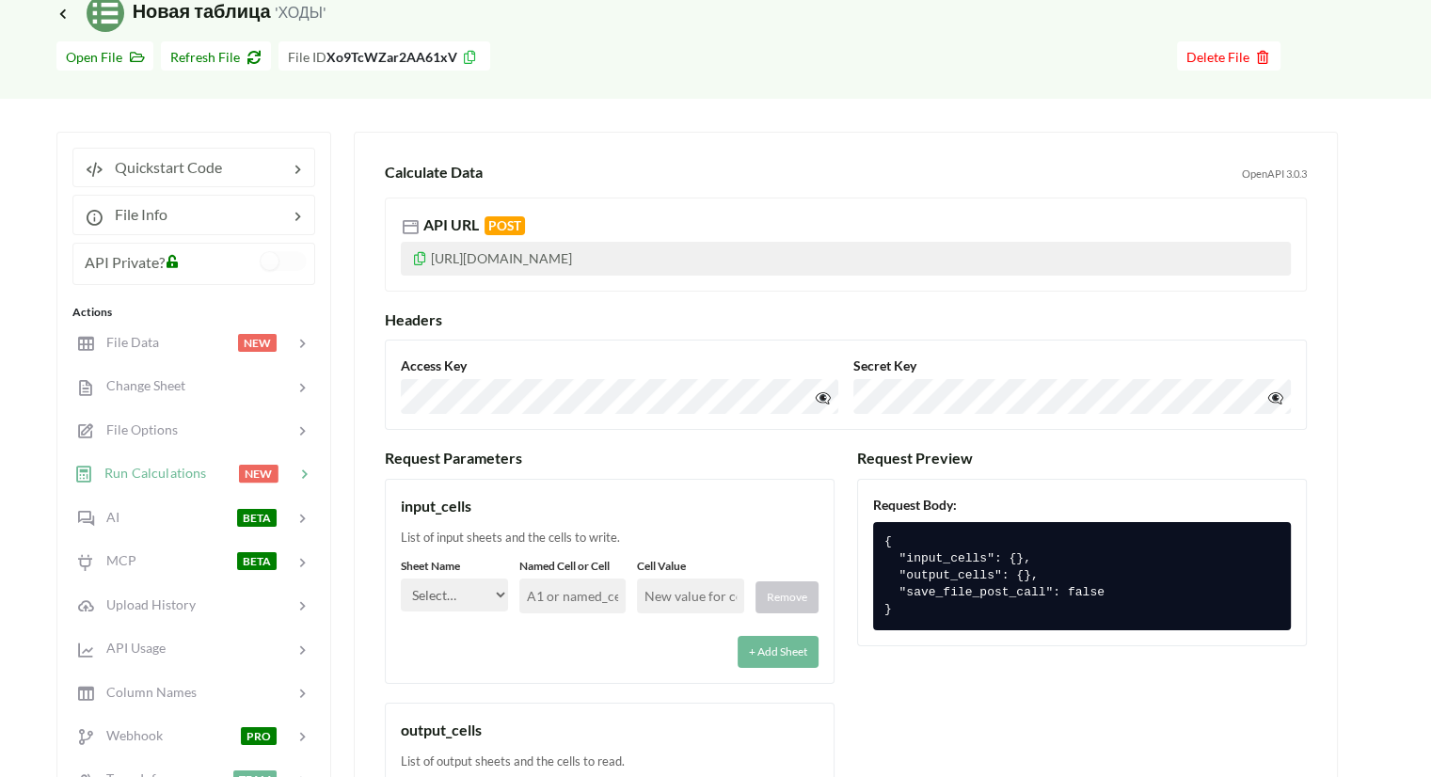
click at [388, 257] on div "API URL POST [URL][DOMAIN_NAME]" at bounding box center [846, 245] width 922 height 94
copy p "[URL][DOMAIN_NAME]"
drag, startPoint x: 470, startPoint y: 356, endPoint x: 378, endPoint y: 356, distance: 92.2
copy label "Access Key"
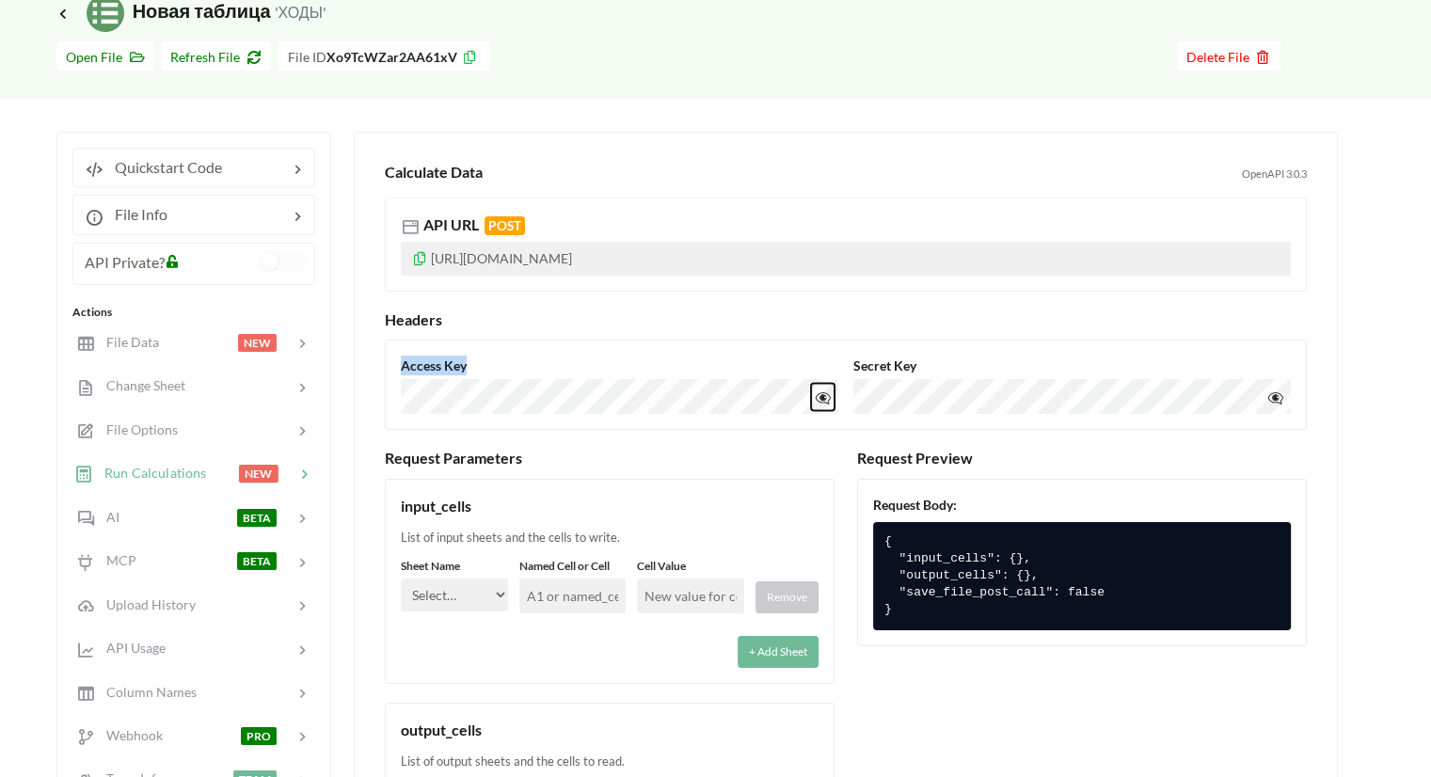
click at [821, 391] on button "👁️‍🗨️" at bounding box center [823, 396] width 24 height 27
click at [846, 372] on div "Access Key 👁️‍🗨️ Secret Key 👁️‍🗨️" at bounding box center [846, 385] width 890 height 58
click at [868, 363] on label "Secret Key" at bounding box center [1071, 366] width 437 height 20
drag, startPoint x: 922, startPoint y: 362, endPoint x: 824, endPoint y: 356, distance: 98.0
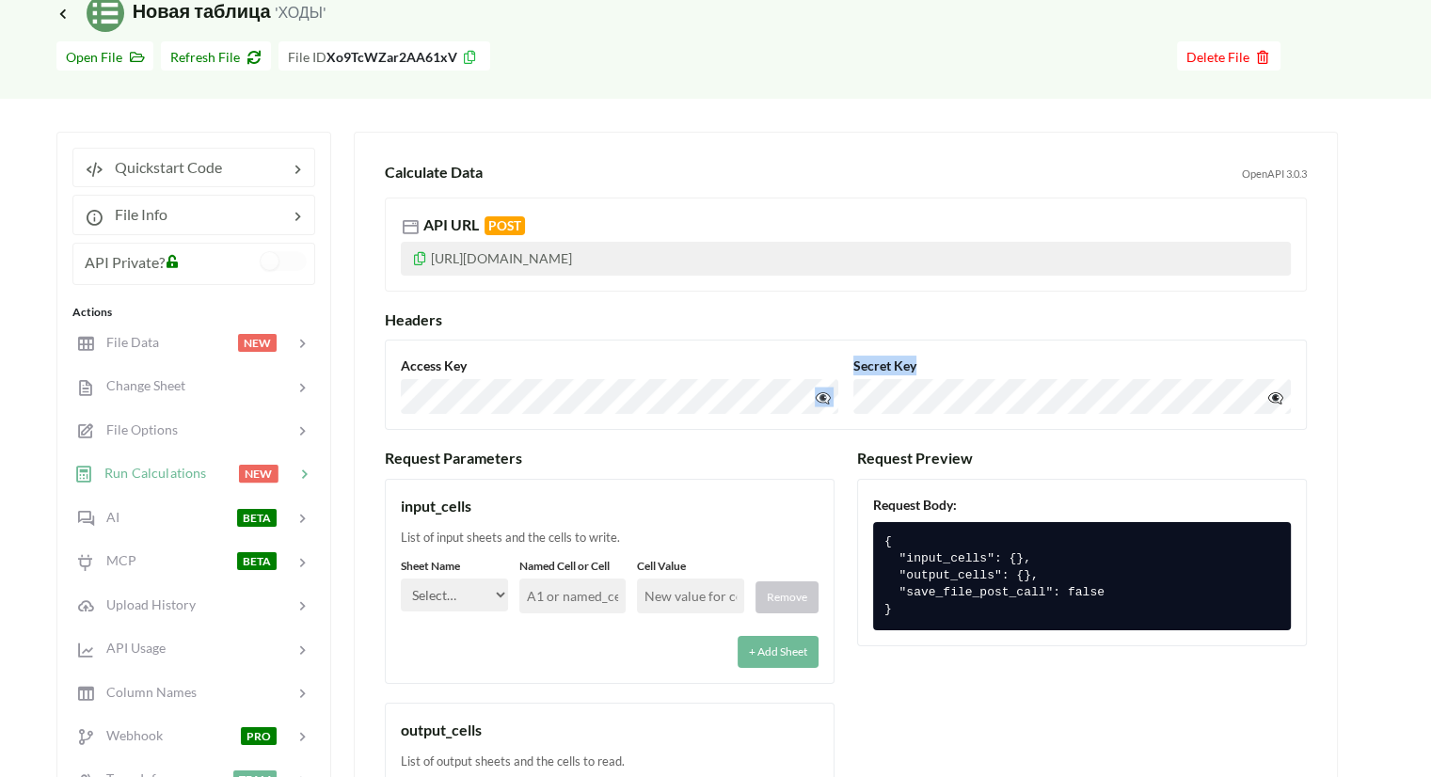
click at [824, 356] on div "Access Key 👁️‍🗨️ Secret Key 👁️‍🗨️" at bounding box center [846, 385] width 890 height 58
copy div "👁️‍🗨️ Secret Key"
click at [944, 373] on div "Secret Key 👁️‍🗨️" at bounding box center [1071, 385] width 437 height 58
drag, startPoint x: 927, startPoint y: 360, endPoint x: 854, endPoint y: 355, distance: 72.6
click at [854, 356] on label "Secret Key" at bounding box center [1071, 366] width 437 height 20
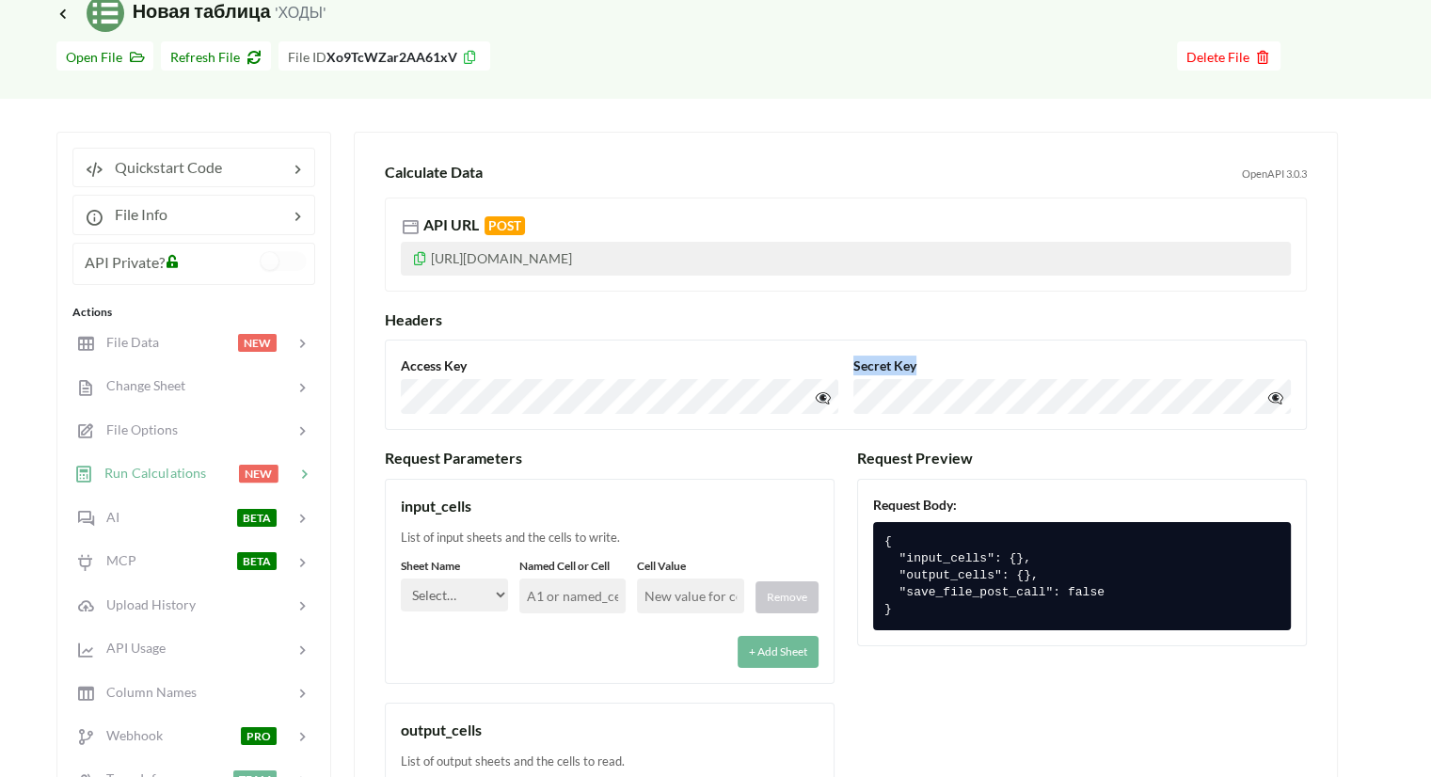
copy label "Secret Key"
click at [1270, 390] on button "👁️‍🗨️" at bounding box center [1275, 396] width 24 height 27
click at [171, 642] on div at bounding box center [230, 649] width 130 height 22
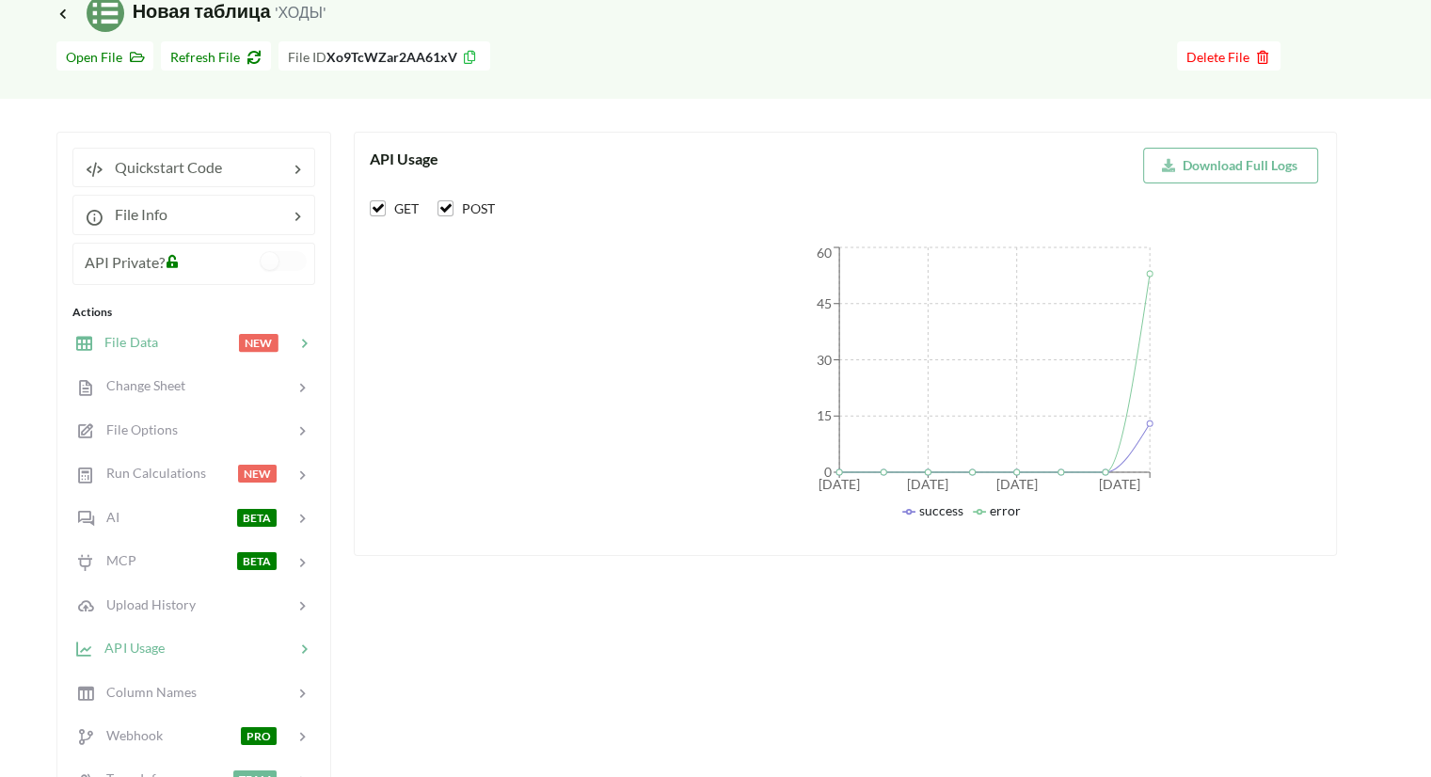
click at [153, 328] on div "File Data NEW" at bounding box center [193, 342] width 247 height 44
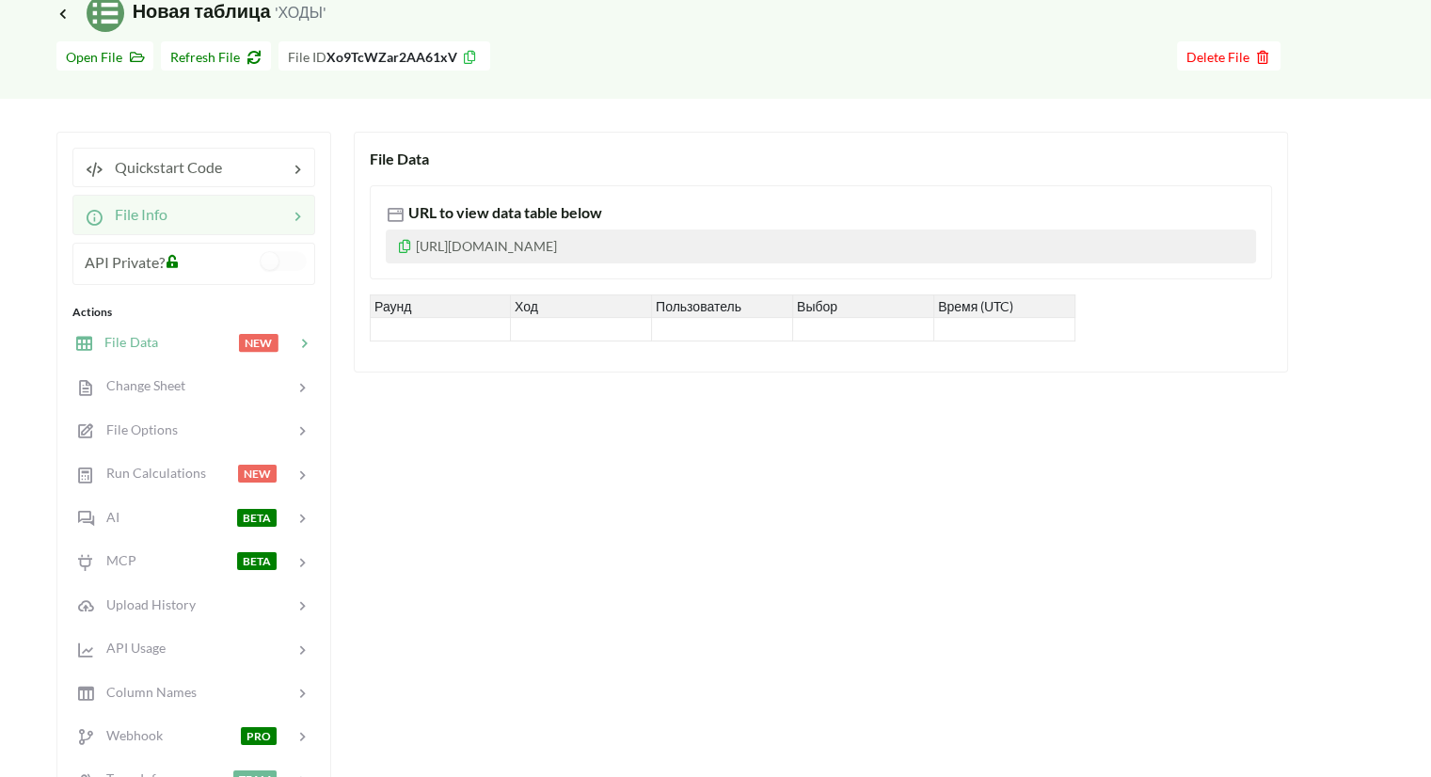
click at [160, 214] on span "File Info" at bounding box center [135, 214] width 64 height 18
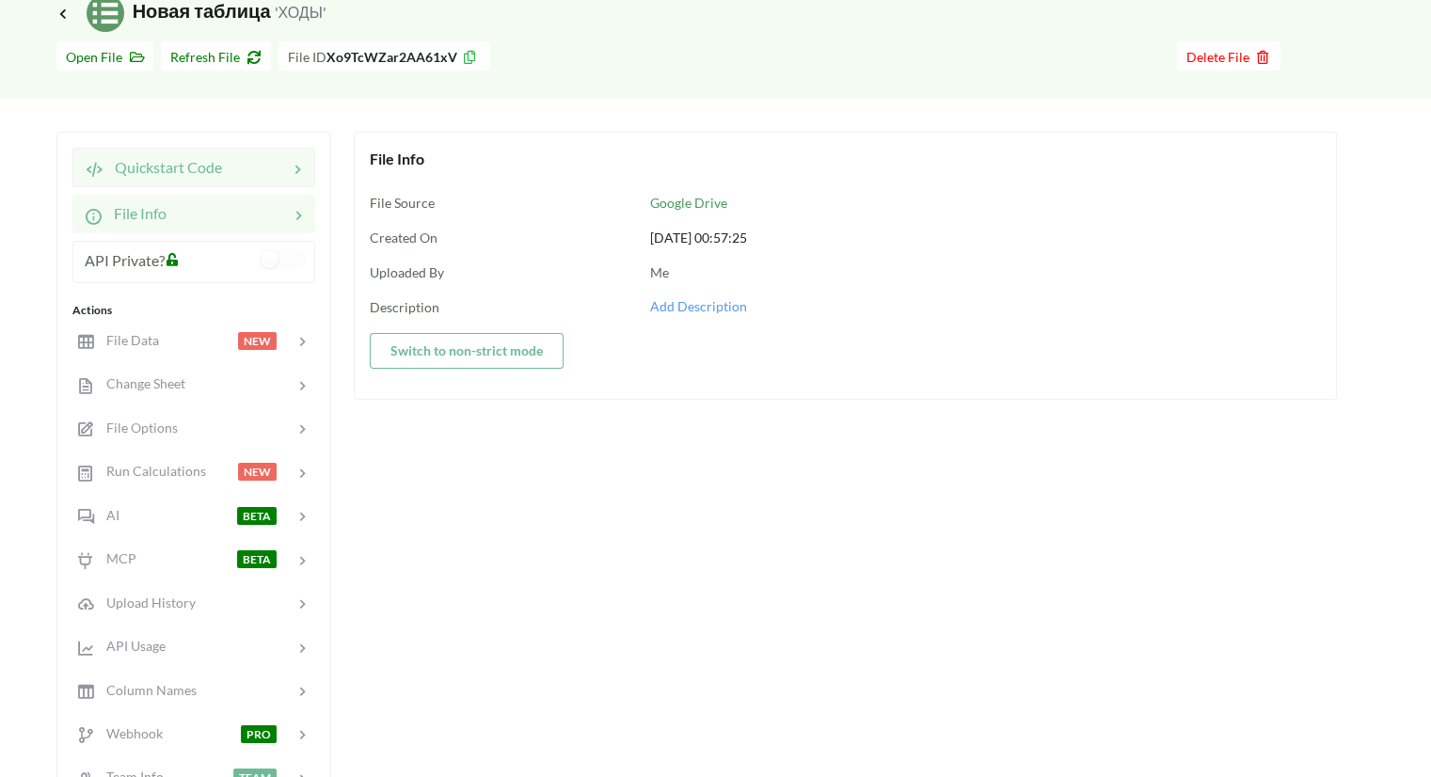
click at [139, 156] on div "Quickstart Code" at bounding box center [153, 167] width 137 height 23
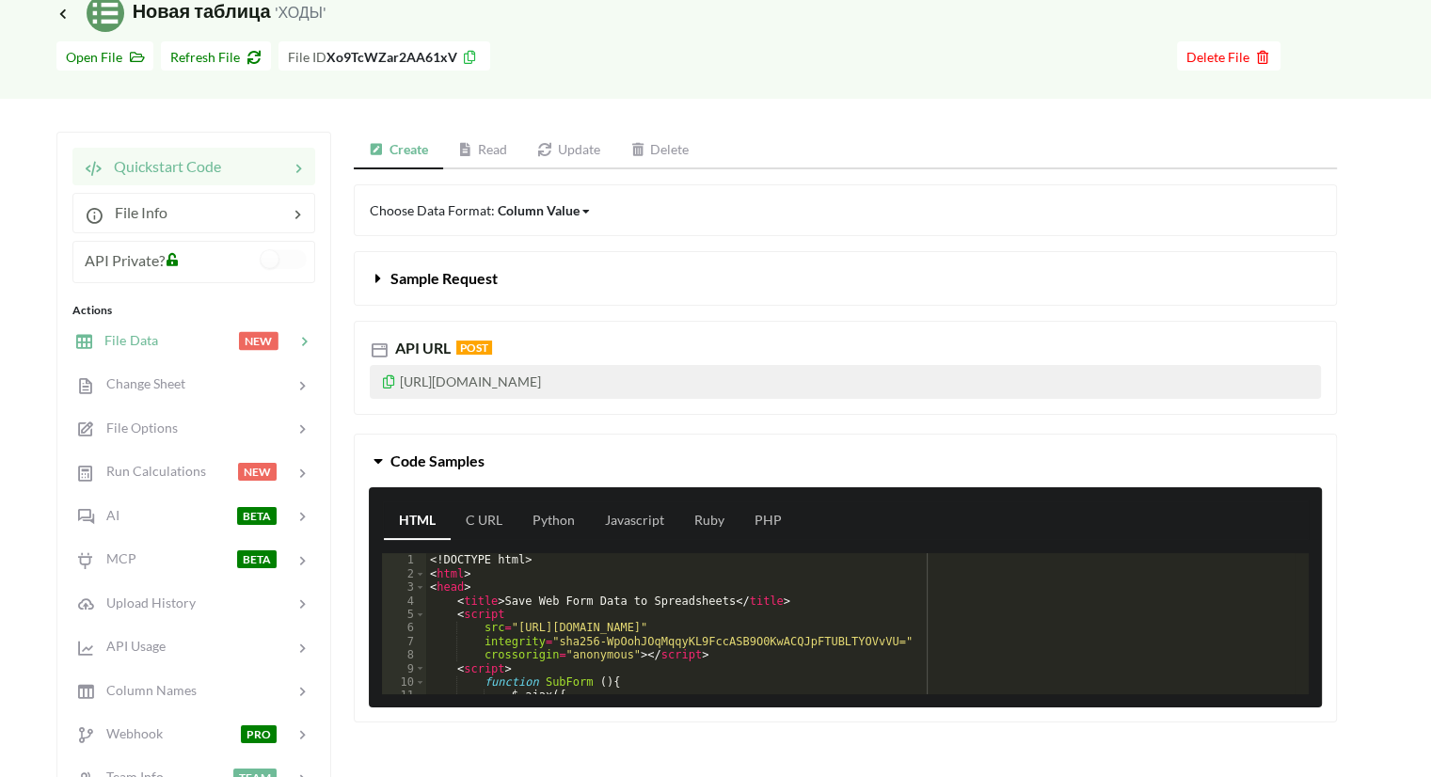
click at [139, 346] on span "File Data" at bounding box center [125, 340] width 65 height 16
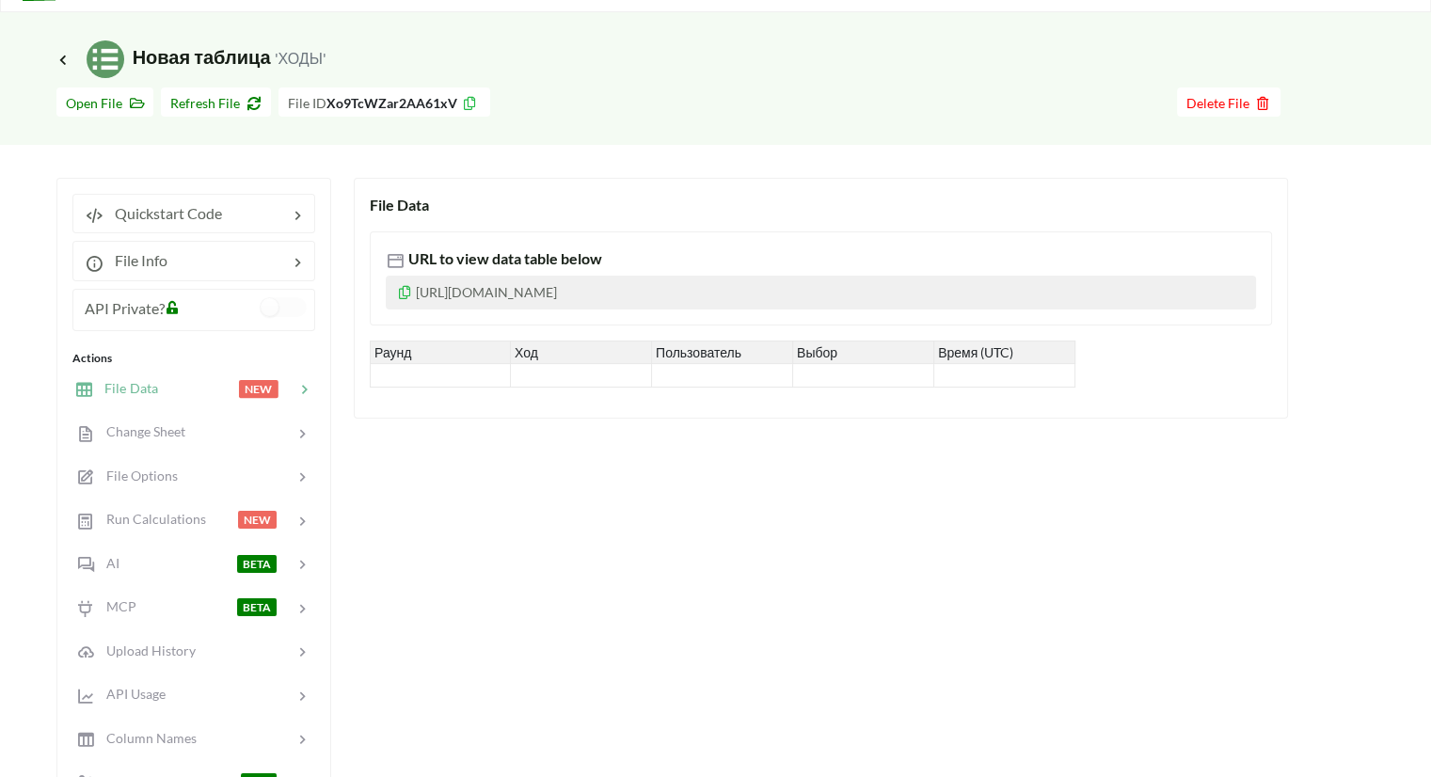
scroll to position [188, 0]
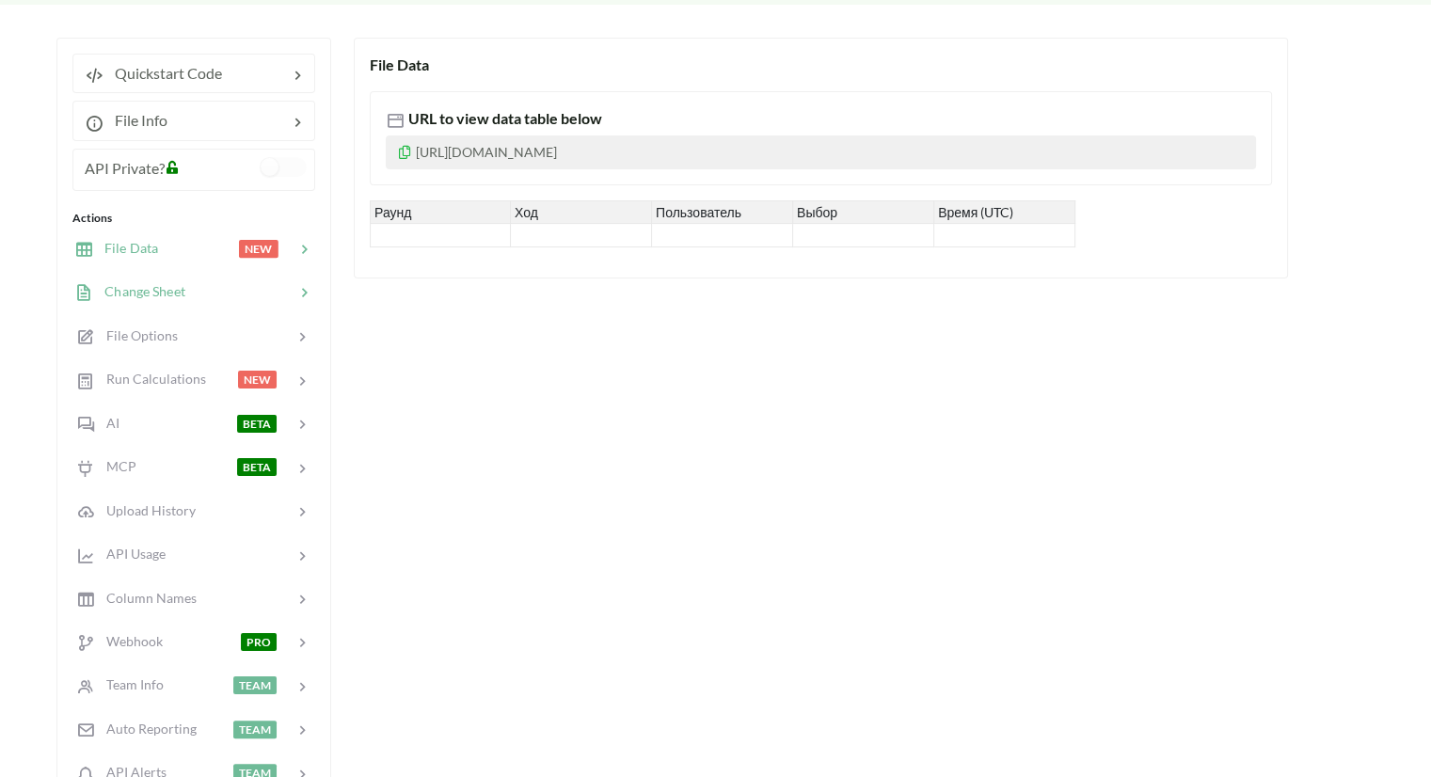
click at [142, 283] on span "Change Sheet" at bounding box center [139, 291] width 92 height 16
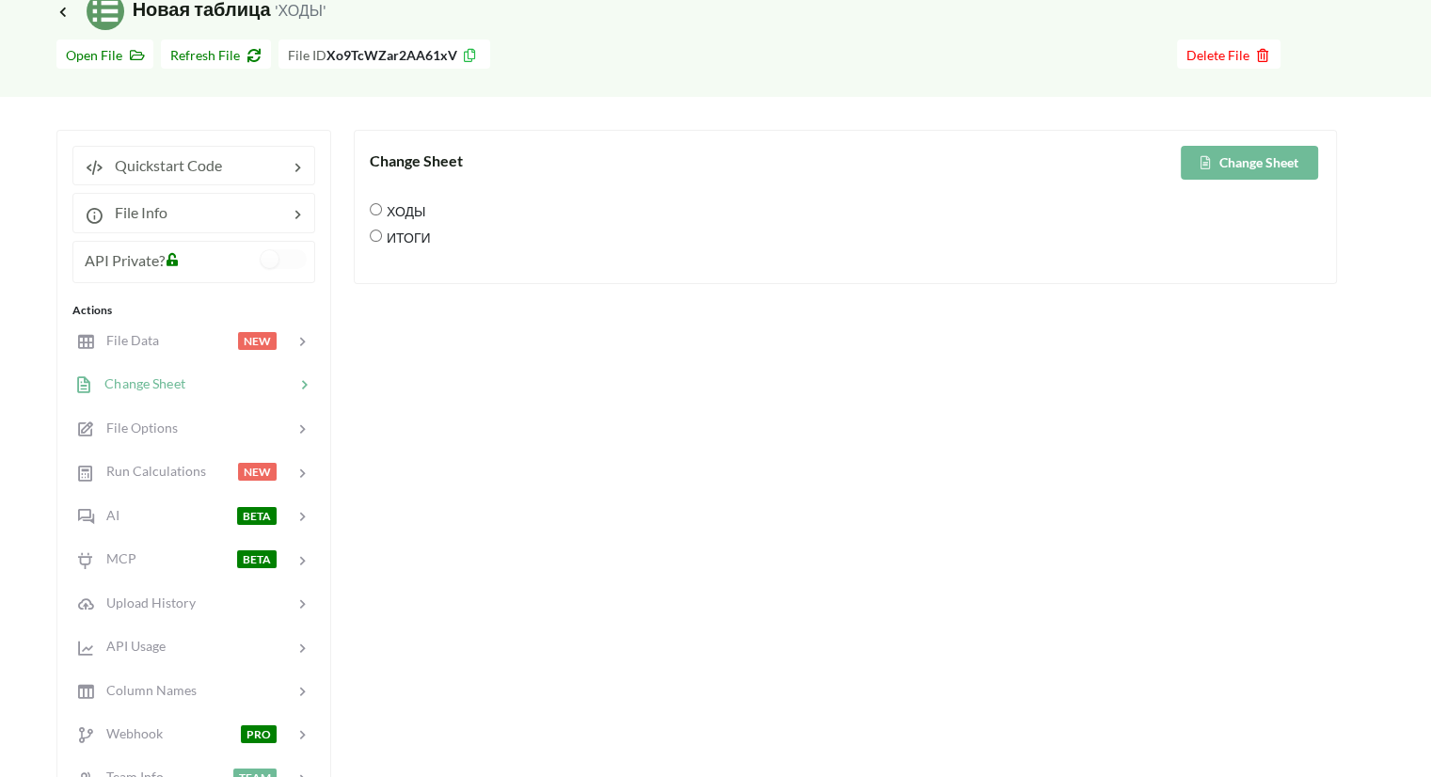
scroll to position [94, 0]
click at [1260, 170] on button "Change Sheet" at bounding box center [1248, 165] width 137 height 34
